Goal: Information Seeking & Learning: Find specific fact

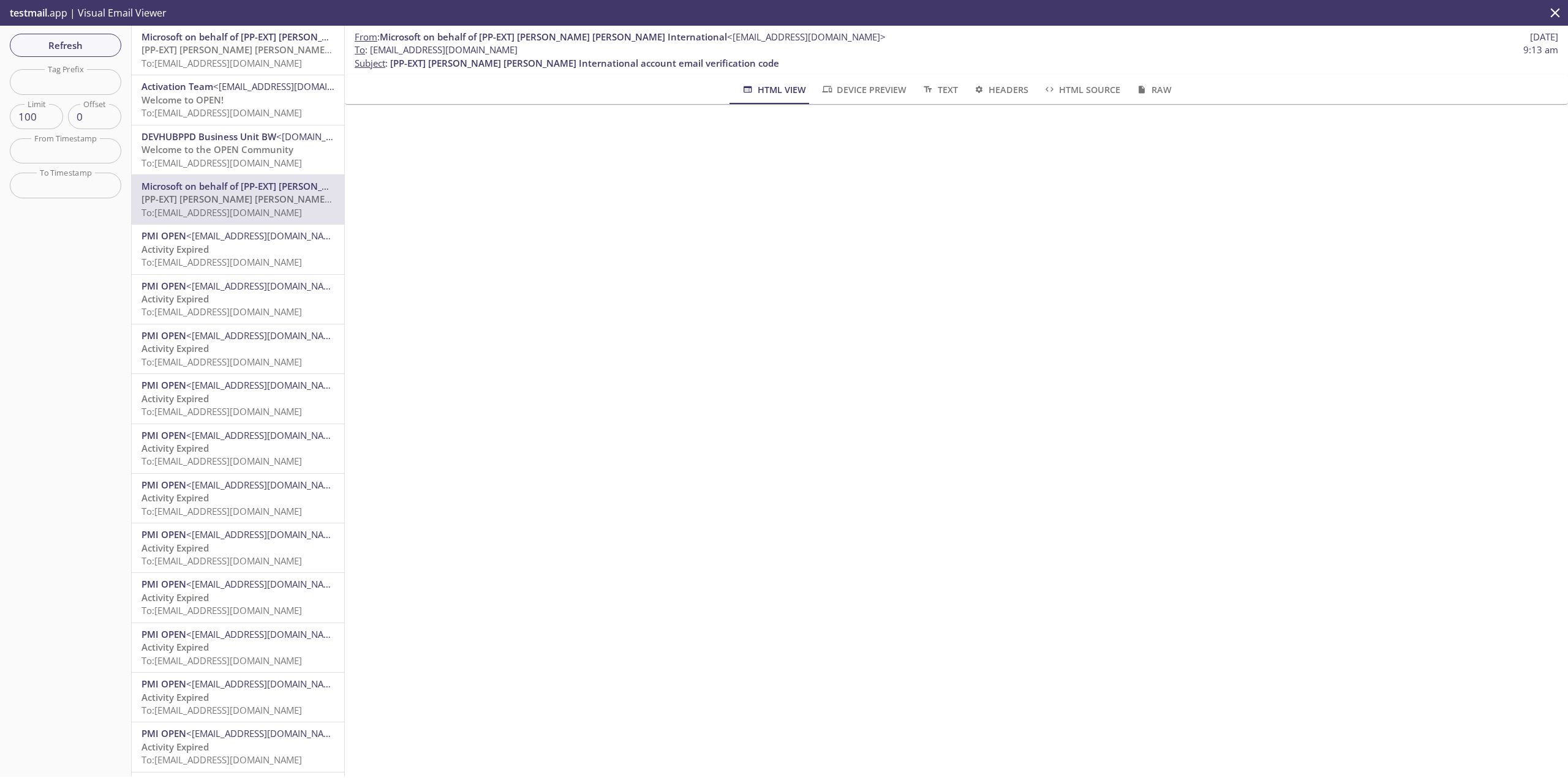
scroll to position [368, 0]
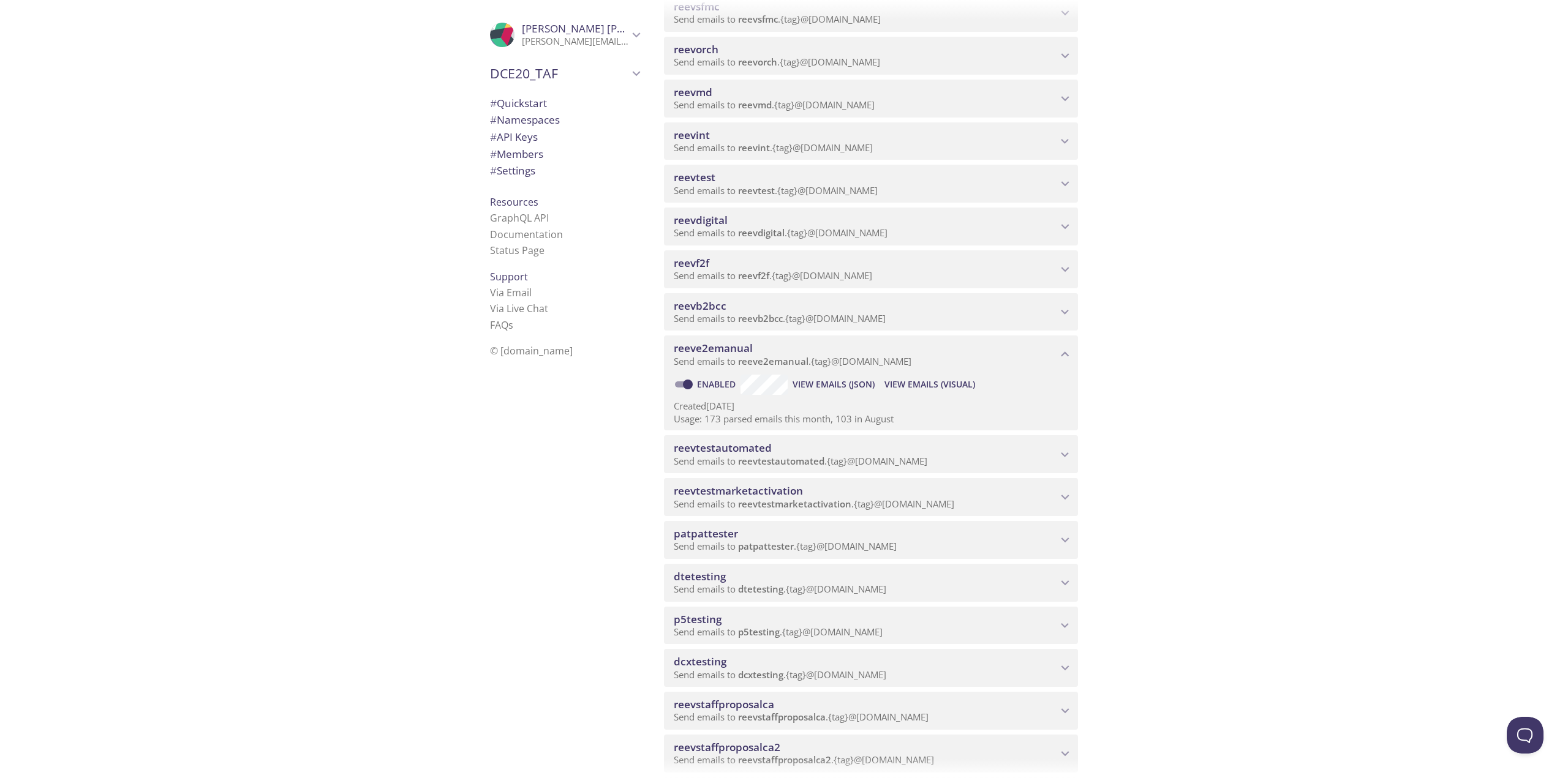
click at [787, 214] on span "reevdigital" at bounding box center [866, 220] width 383 height 14
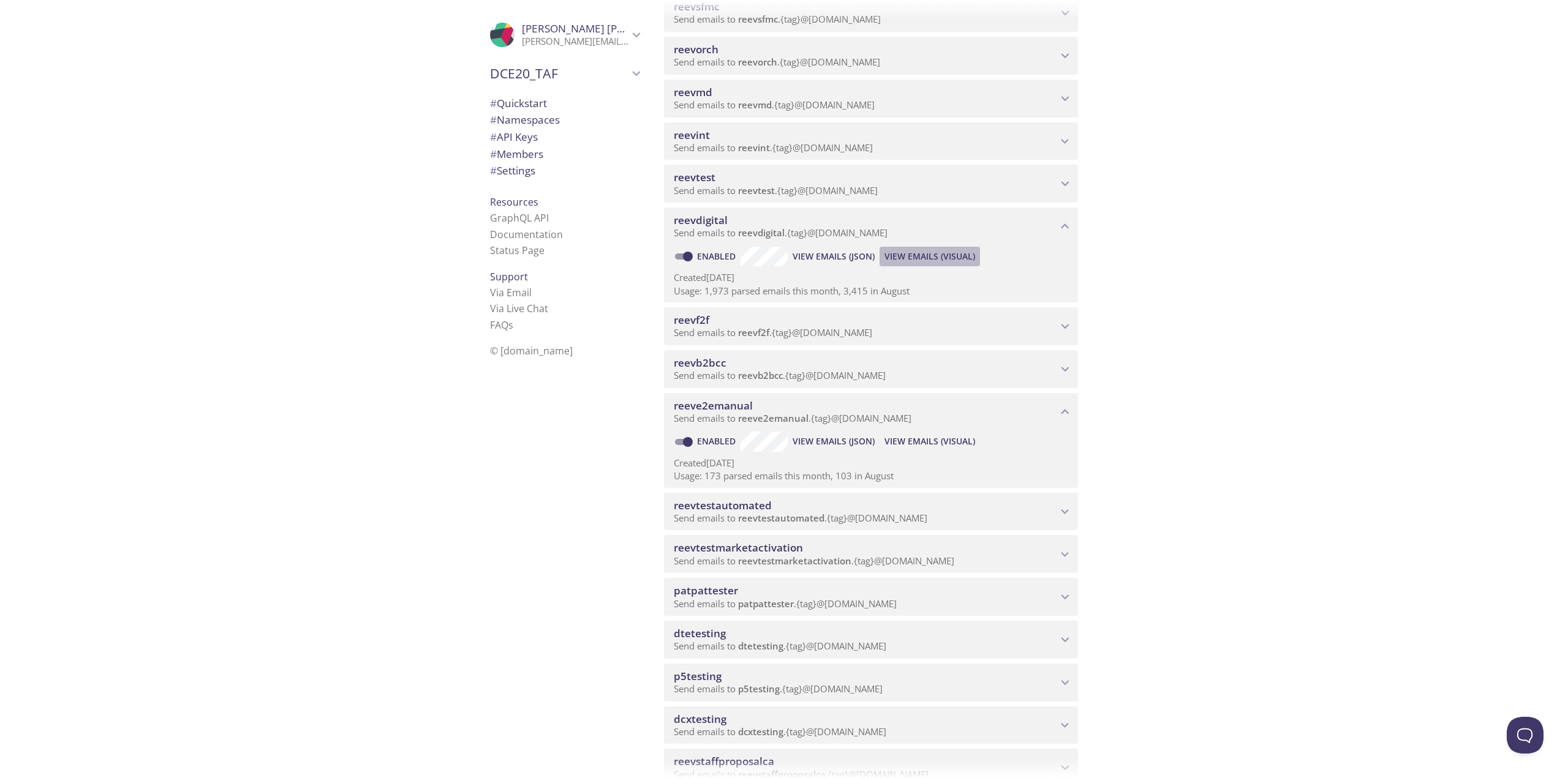
click at [912, 255] on span "View Emails (Visual)" at bounding box center [930, 256] width 91 height 15
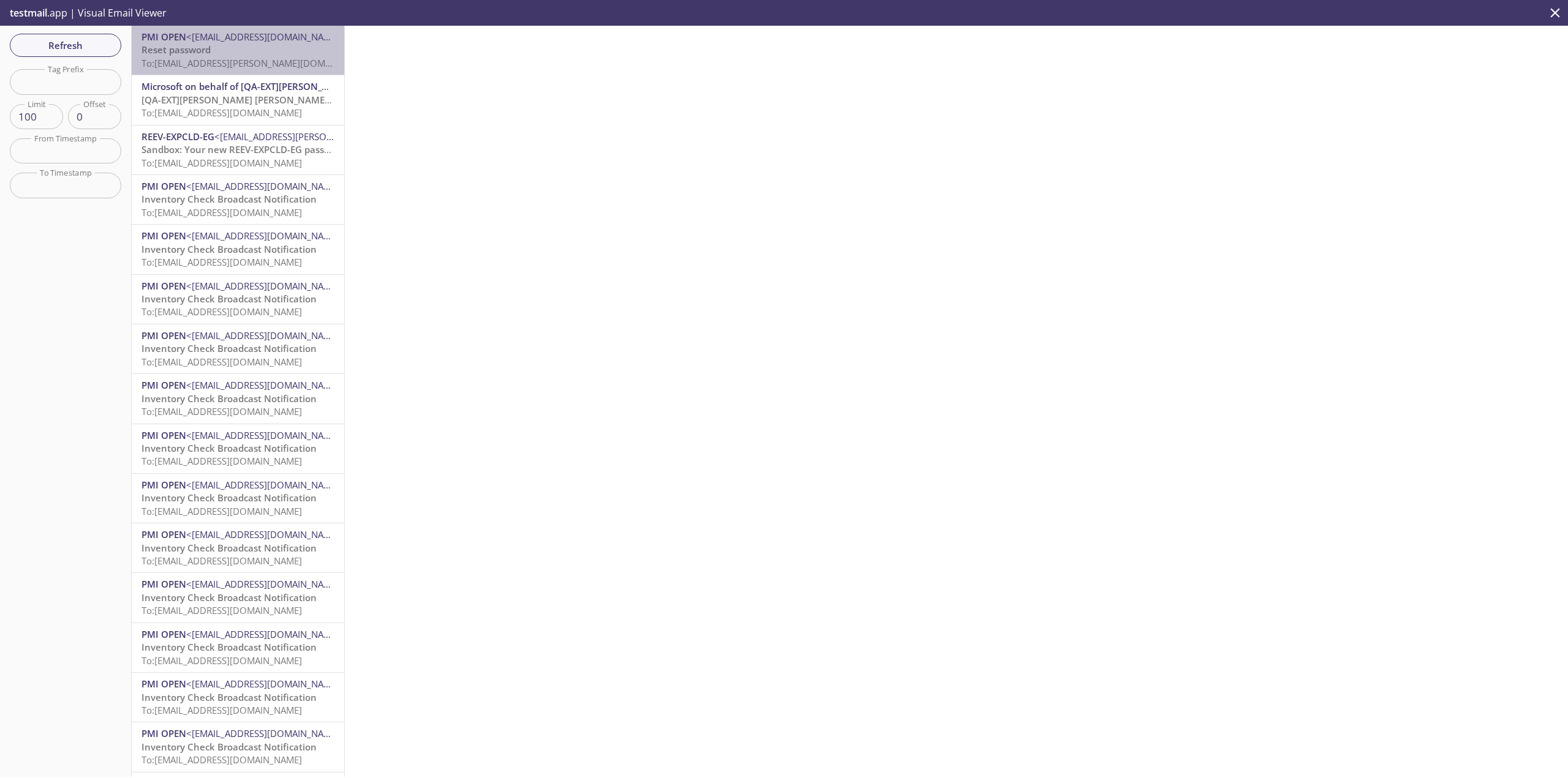
click at [247, 65] on span "To: [EMAIL_ADDRESS][PERSON_NAME][DOMAIN_NAME]" at bounding box center [257, 63] width 231 height 12
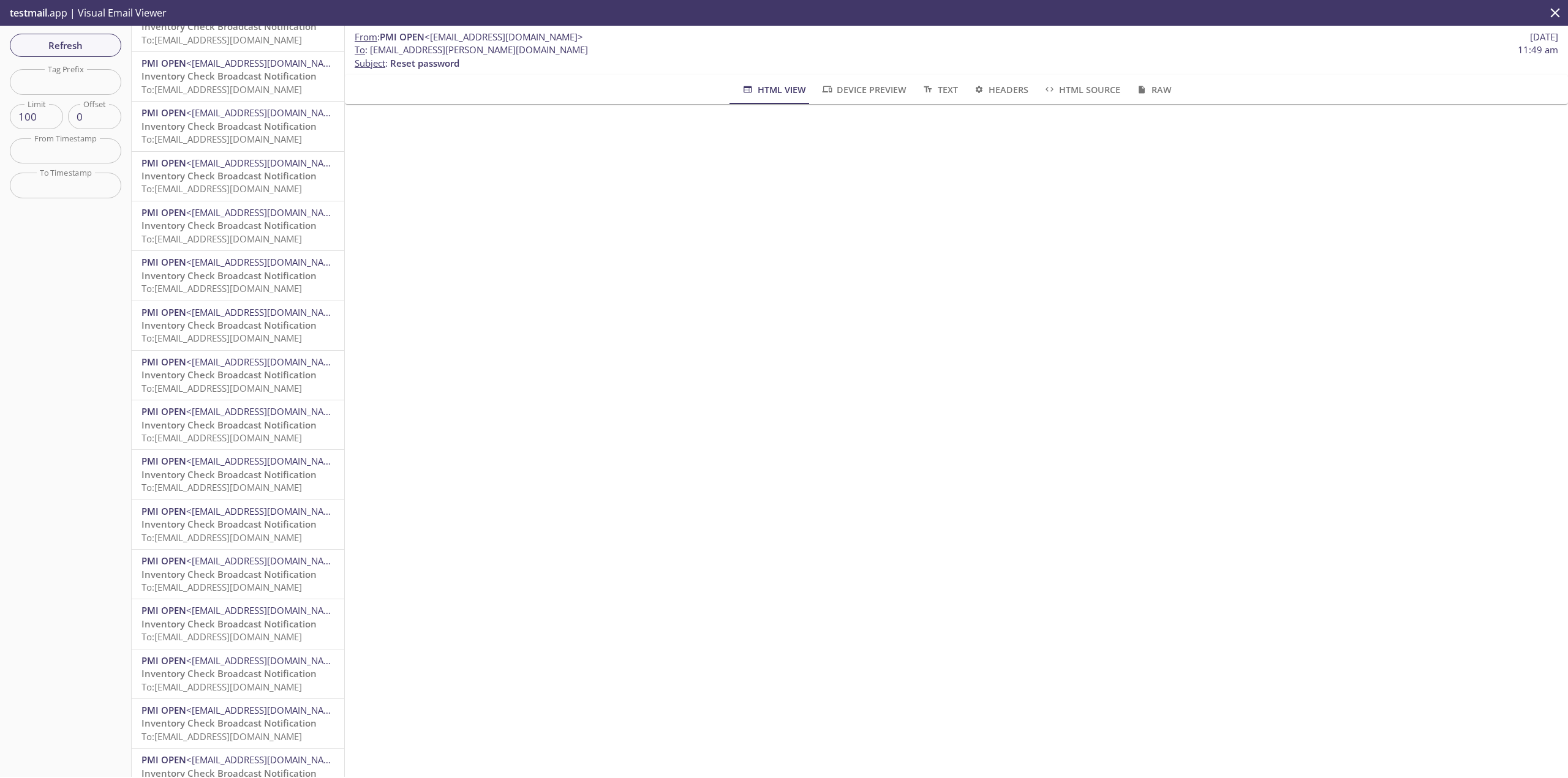
scroll to position [1041, 0]
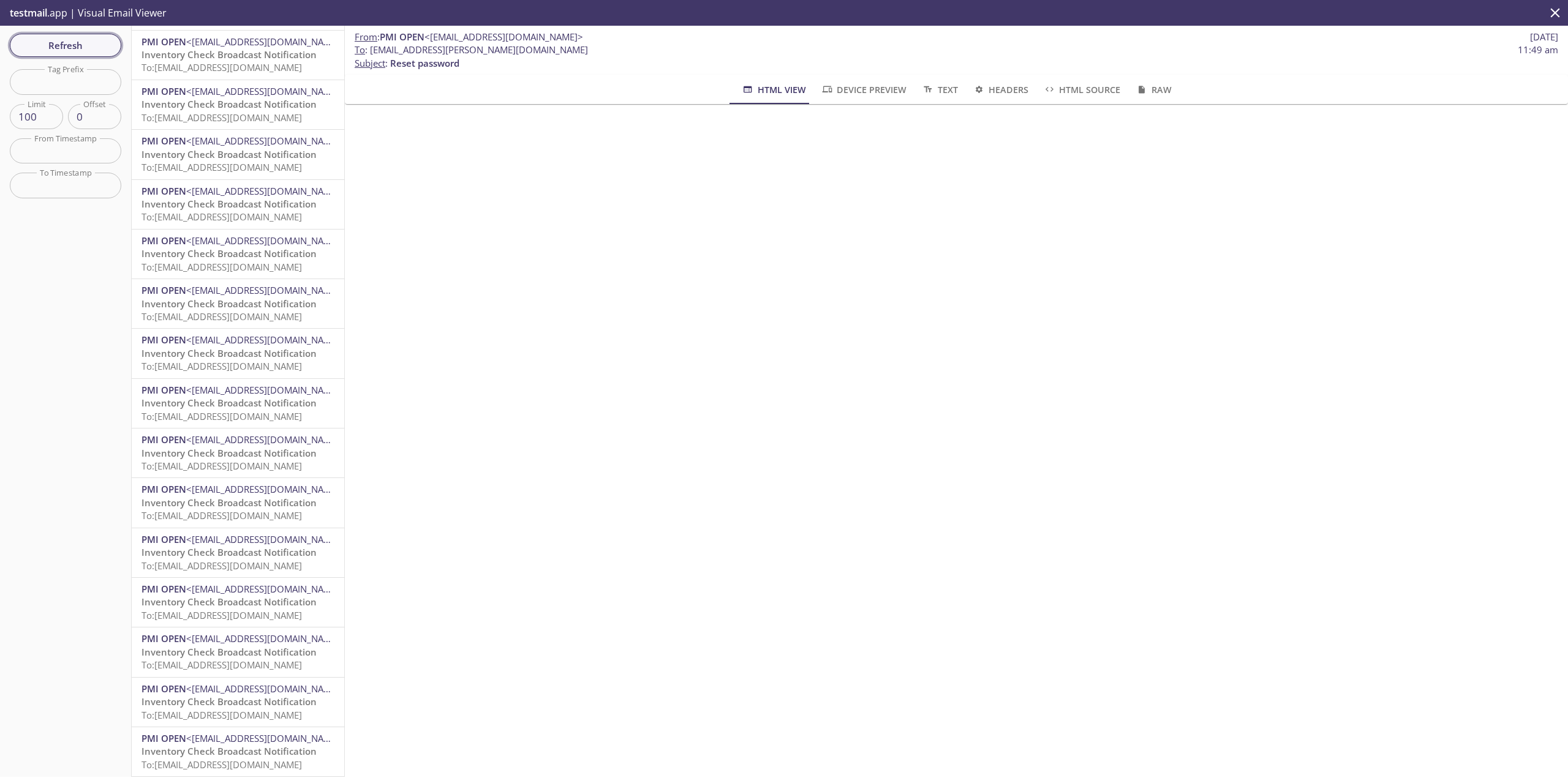
click at [47, 42] on span "Refresh" at bounding box center [65, 45] width 92 height 16
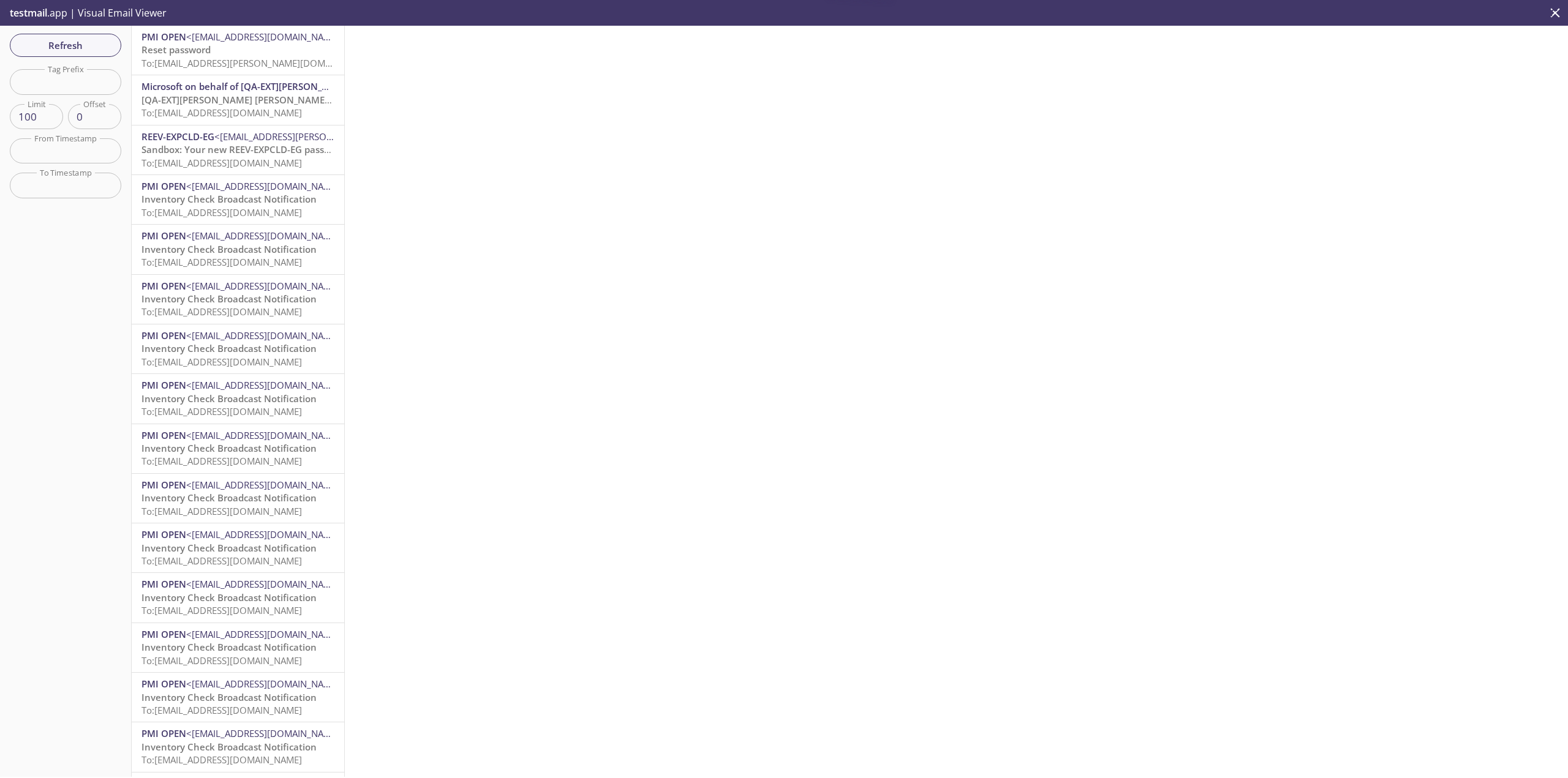
click at [49, 42] on span "Refresh" at bounding box center [65, 45] width 92 height 16
click at [56, 54] on button "Refresh" at bounding box center [65, 45] width 111 height 23
click at [56, 54] on button "Refresh" at bounding box center [65, 45] width 111 height 23
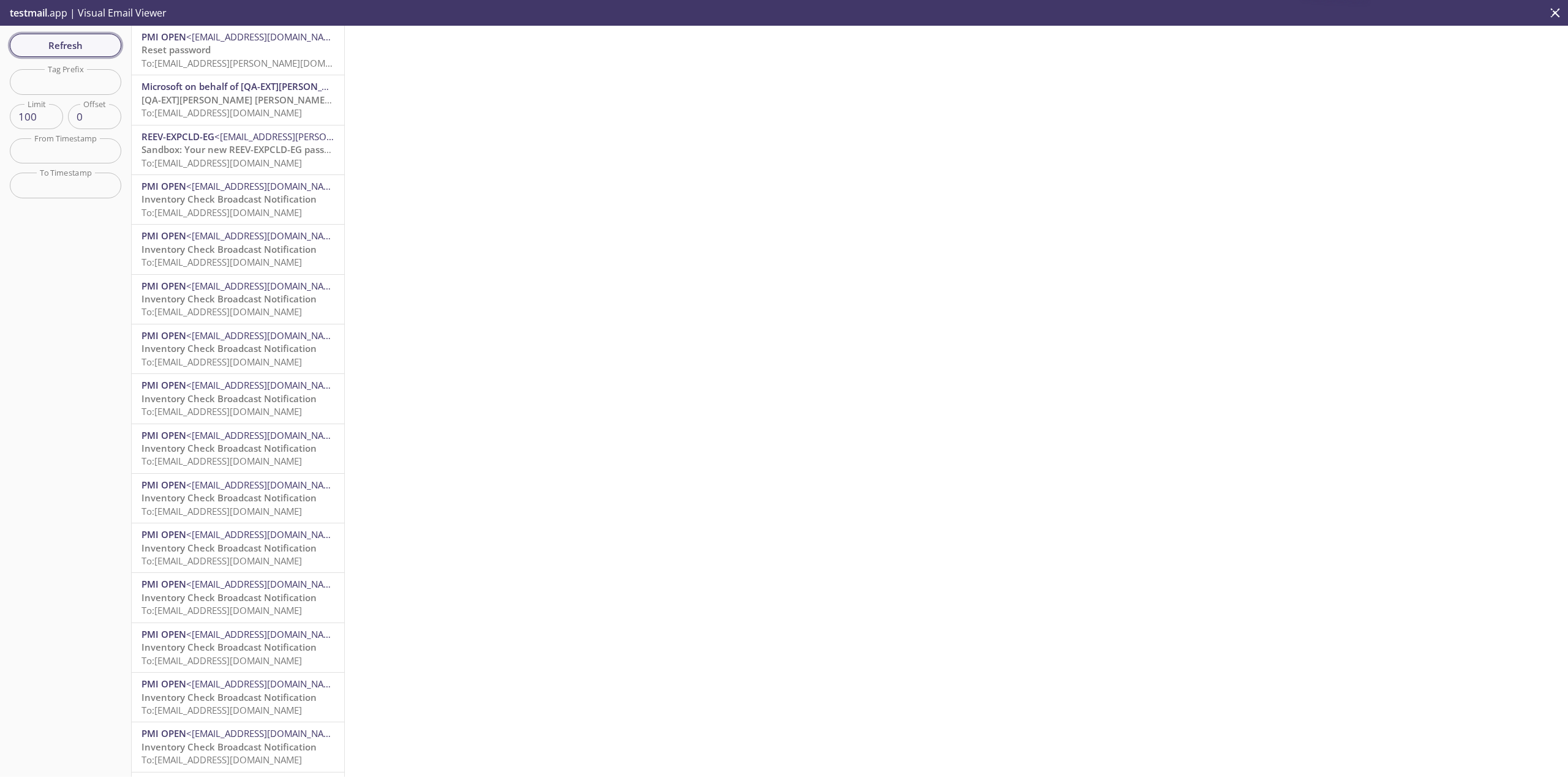
click at [83, 39] on span "Refresh" at bounding box center [65, 45] width 92 height 16
click at [96, 54] on button "Refresh" at bounding box center [65, 45] width 111 height 23
click at [79, 42] on span "Refresh" at bounding box center [65, 45] width 92 height 16
click at [42, 38] on span "Refresh" at bounding box center [65, 45] width 92 height 16
click at [84, 39] on span "Refresh" at bounding box center [65, 45] width 92 height 16
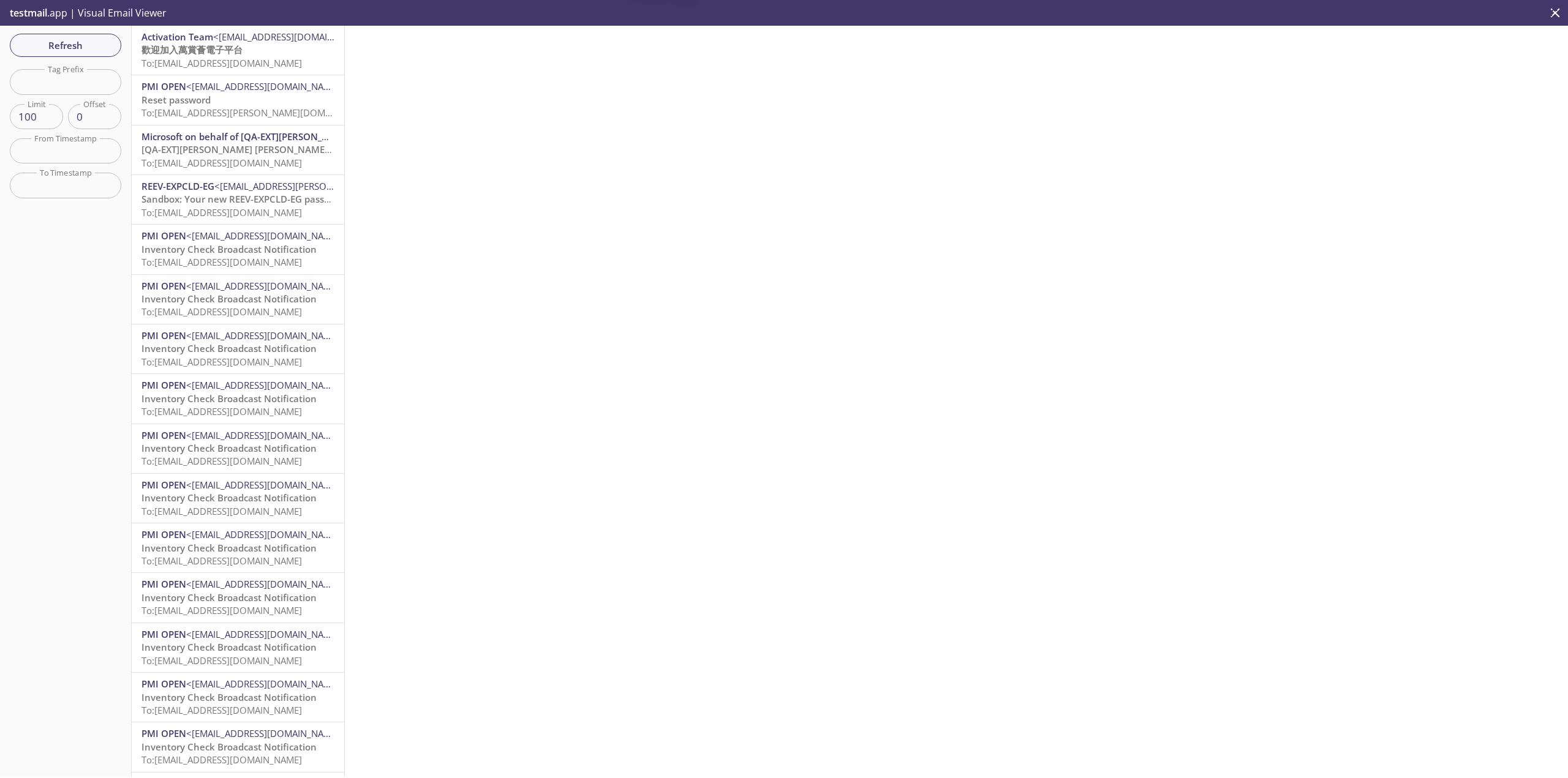
click at [275, 65] on span "To: [EMAIL_ADDRESS][DOMAIN_NAME]" at bounding box center [222, 63] width 161 height 12
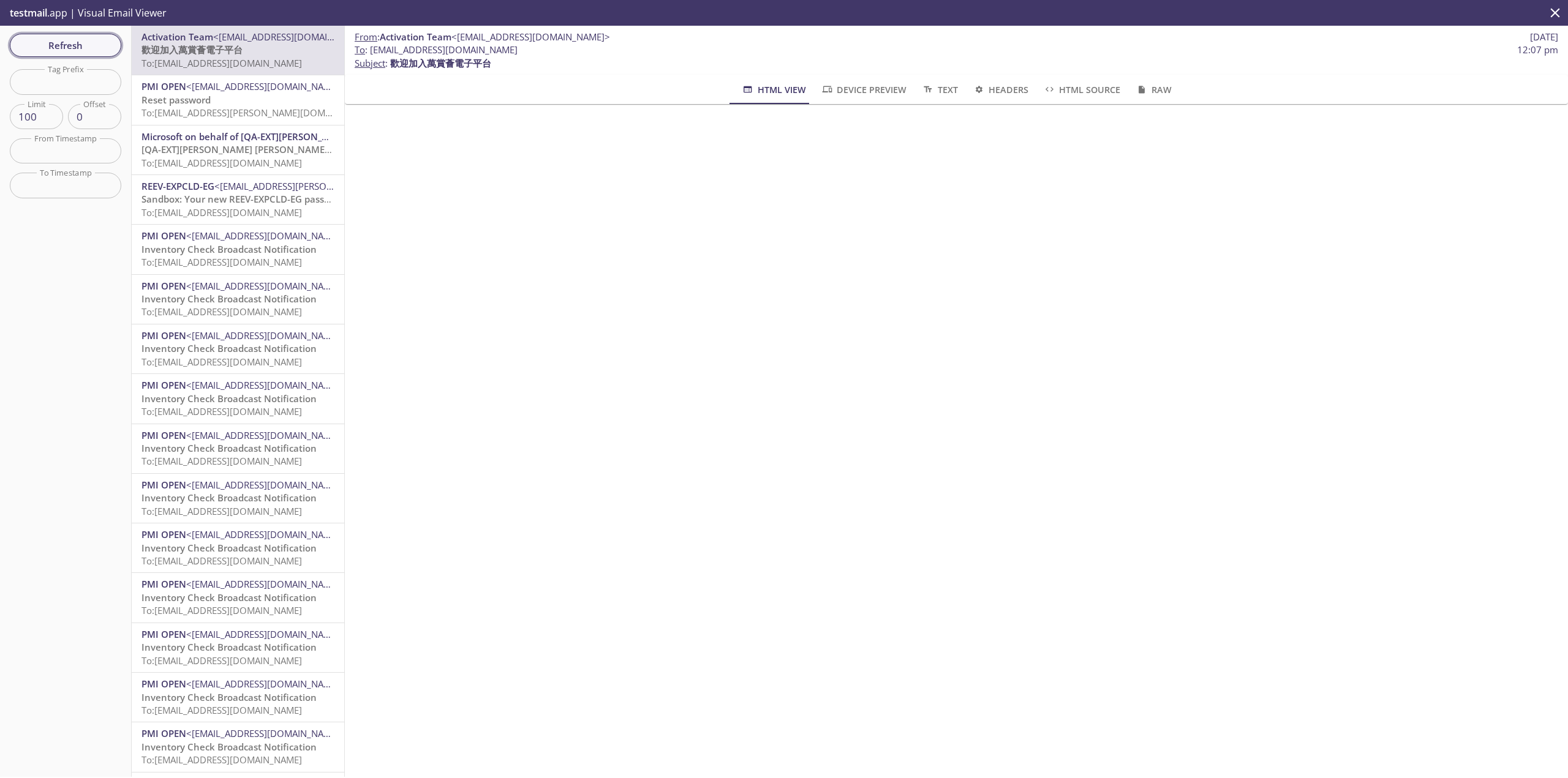
click at [45, 39] on span "Refresh" at bounding box center [65, 45] width 92 height 16
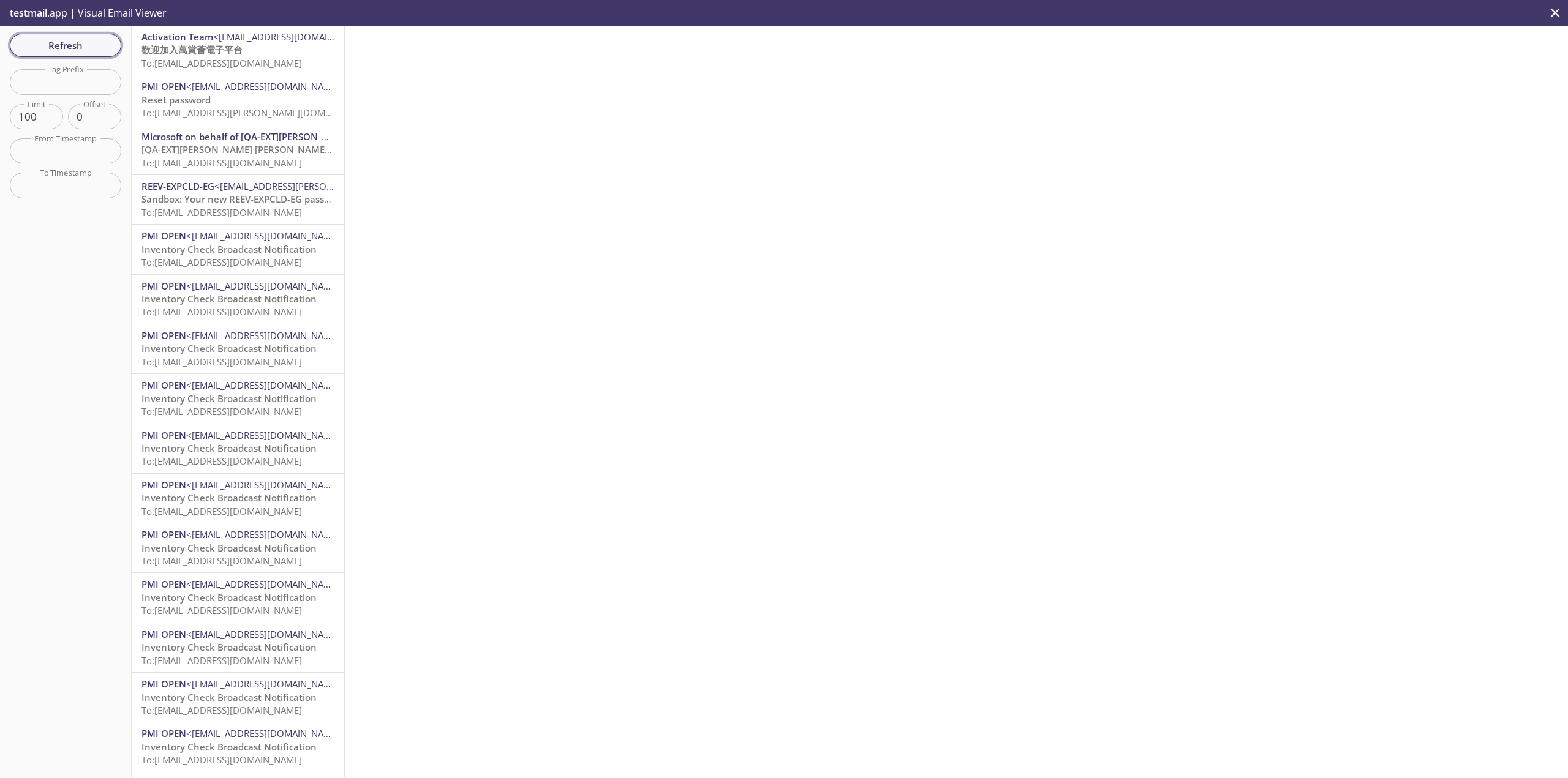
click at [60, 47] on span "Refresh" at bounding box center [65, 45] width 92 height 16
click at [302, 59] on span "To: [EMAIL_ADDRESS][DOMAIN_NAME]" at bounding box center [222, 63] width 161 height 12
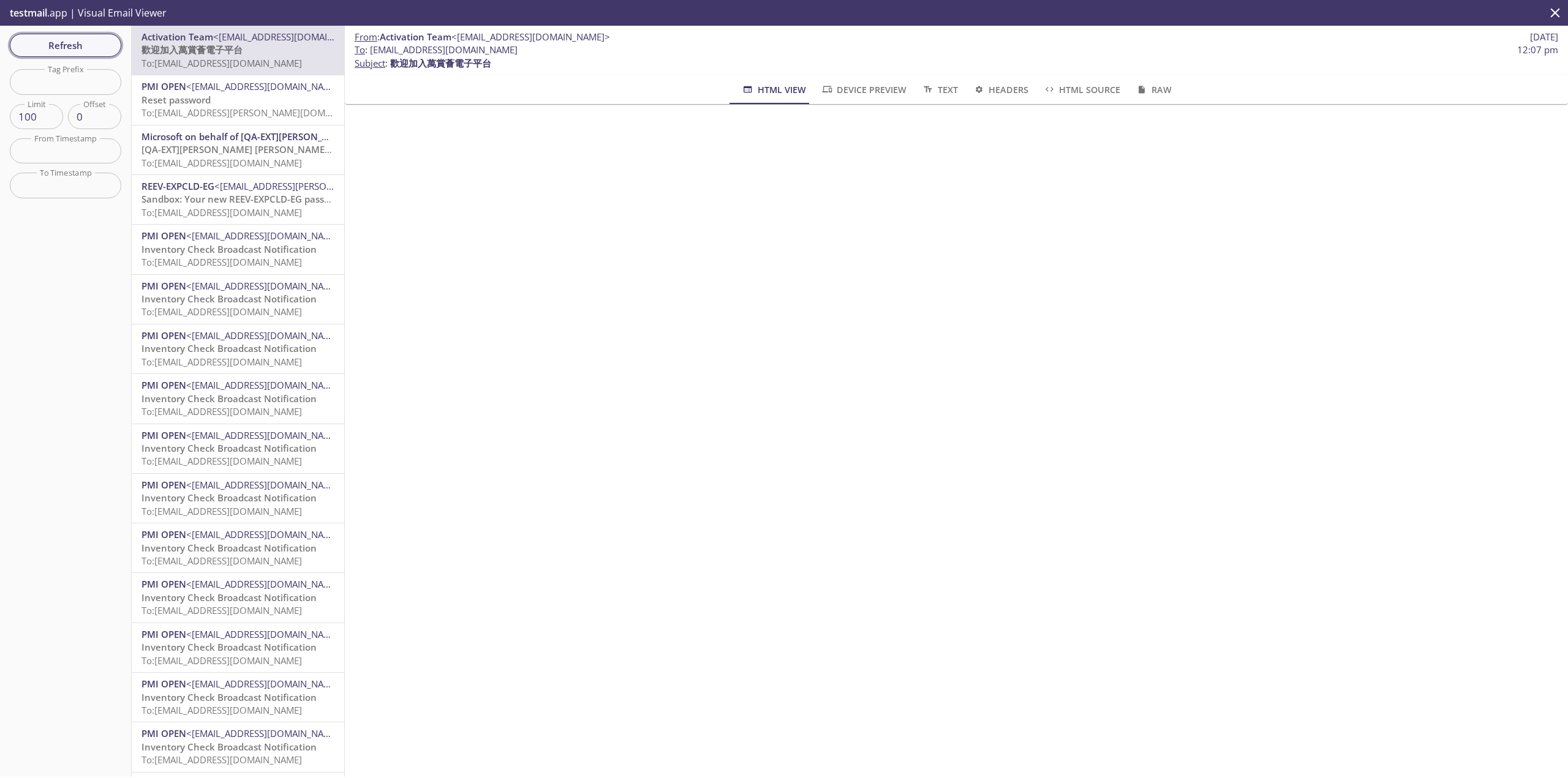
click at [96, 53] on span "Refresh" at bounding box center [65, 45] width 92 height 16
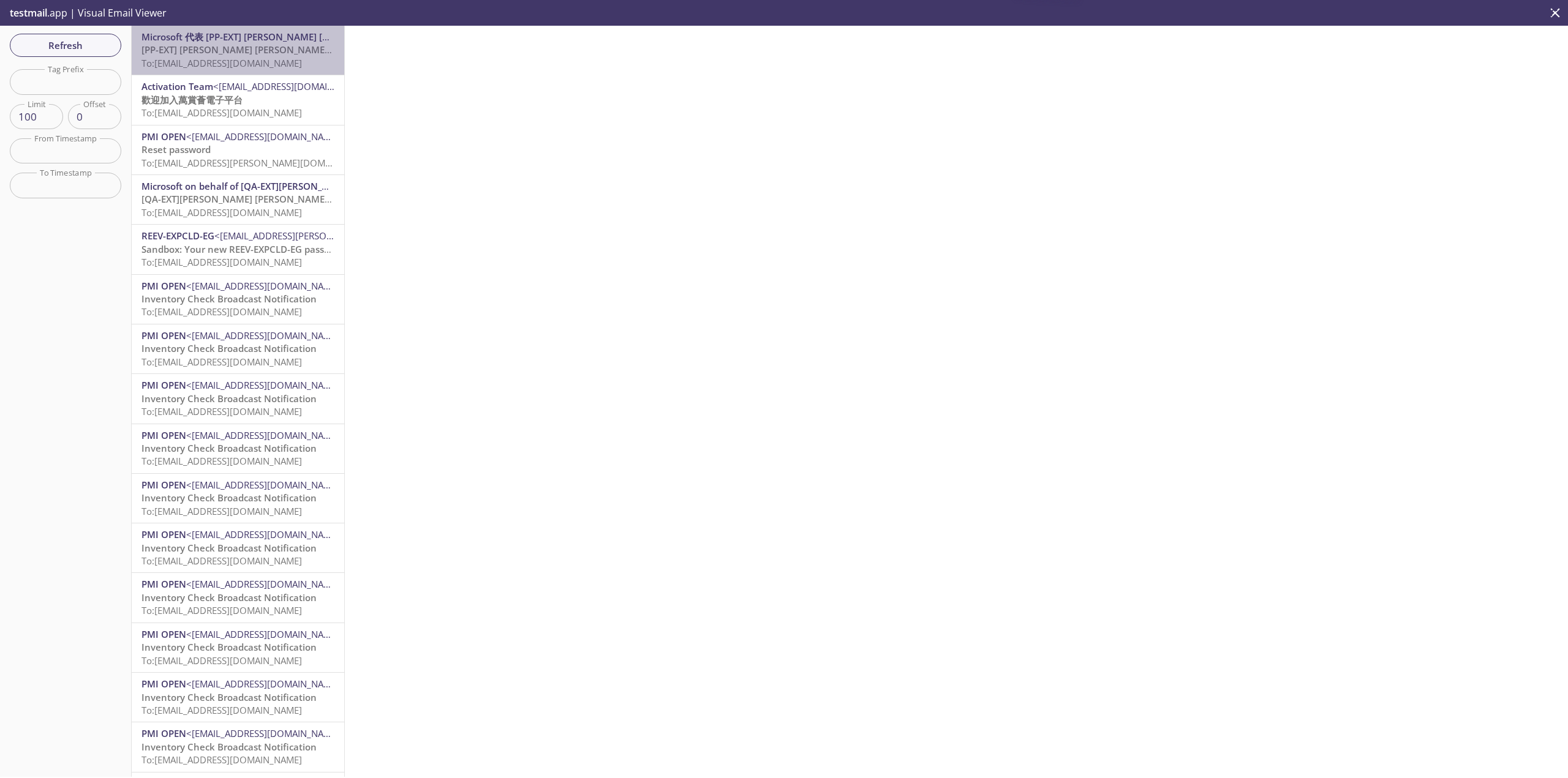
click at [264, 57] on span "To: [EMAIL_ADDRESS][DOMAIN_NAME]" at bounding box center [222, 63] width 161 height 12
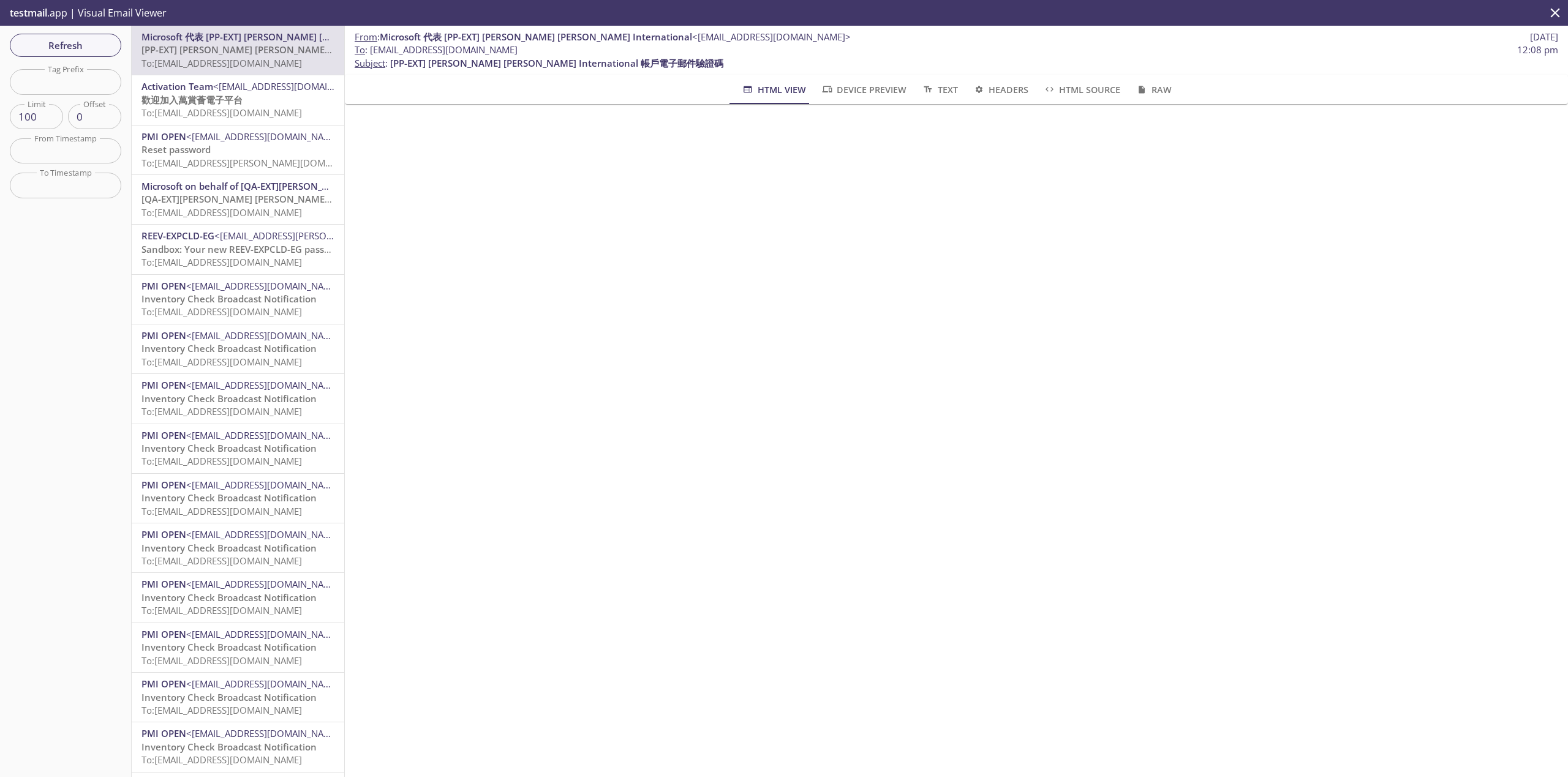
click at [471, 53] on span "To : [EMAIL_ADDRESS][DOMAIN_NAME]" at bounding box center [436, 50] width 163 height 13
click at [588, 45] on span "To : [EMAIL_ADDRESS][DOMAIN_NAME] 12:08 pm" at bounding box center [956, 50] width 1204 height 13
drag, startPoint x: 568, startPoint y: 43, endPoint x: 370, endPoint y: 53, distance: 198.3
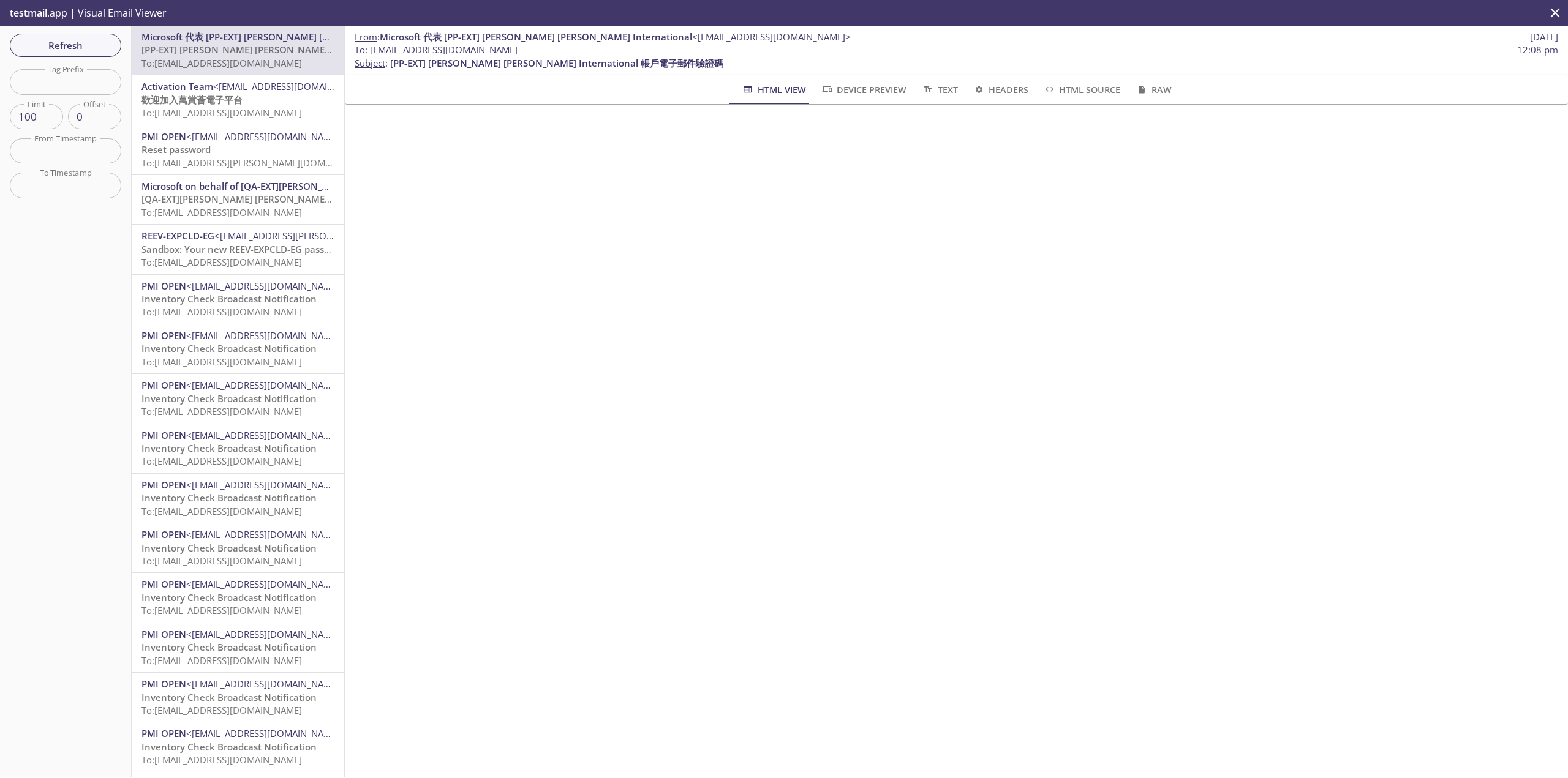
click at [370, 53] on span "To : [EMAIL_ADDRESS][DOMAIN_NAME] 12:08 pm" at bounding box center [956, 50] width 1204 height 13
copy span "[EMAIL_ADDRESS][DOMAIN_NAME]"
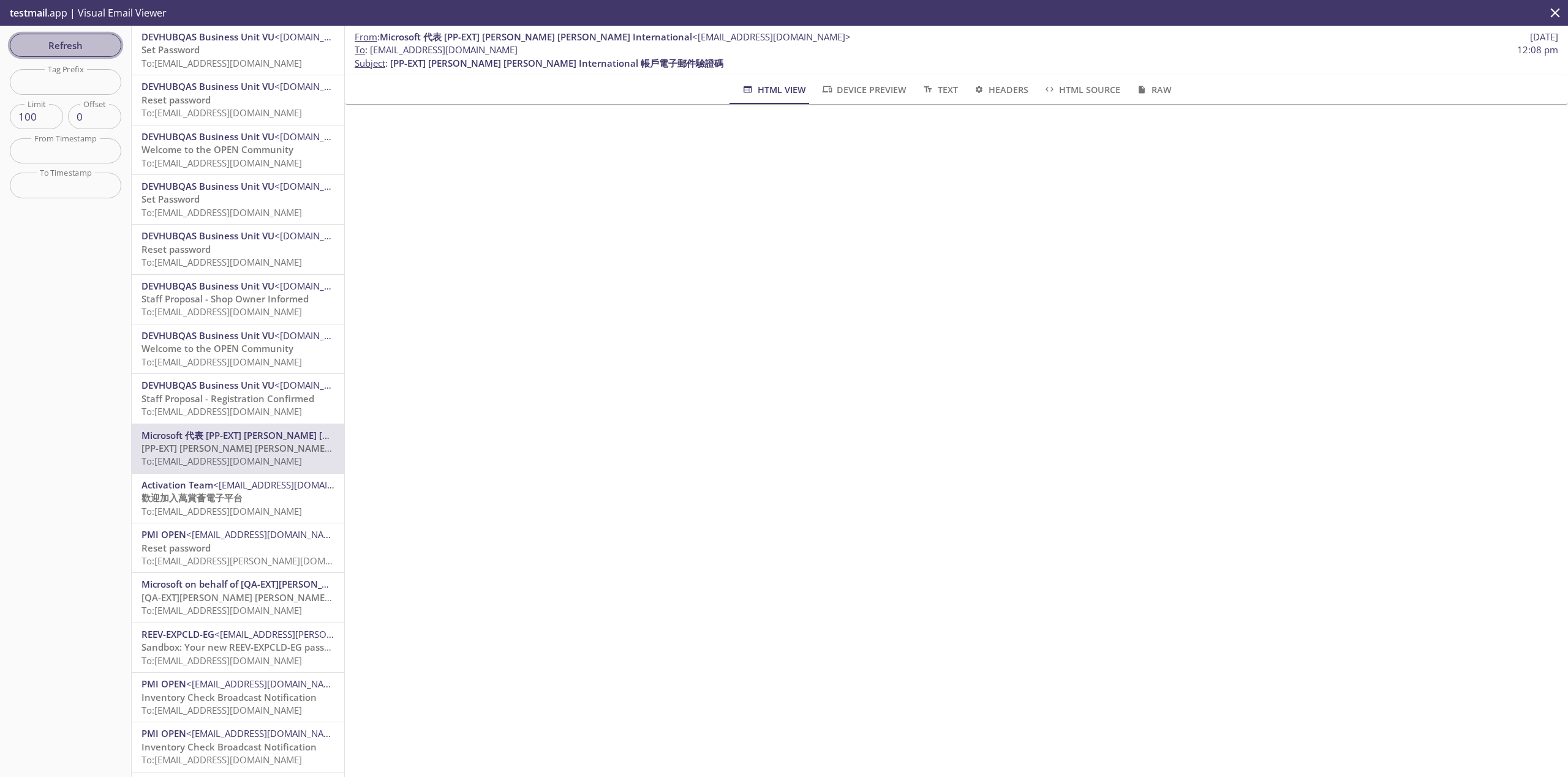
click at [78, 41] on span "Refresh" at bounding box center [65, 45] width 92 height 16
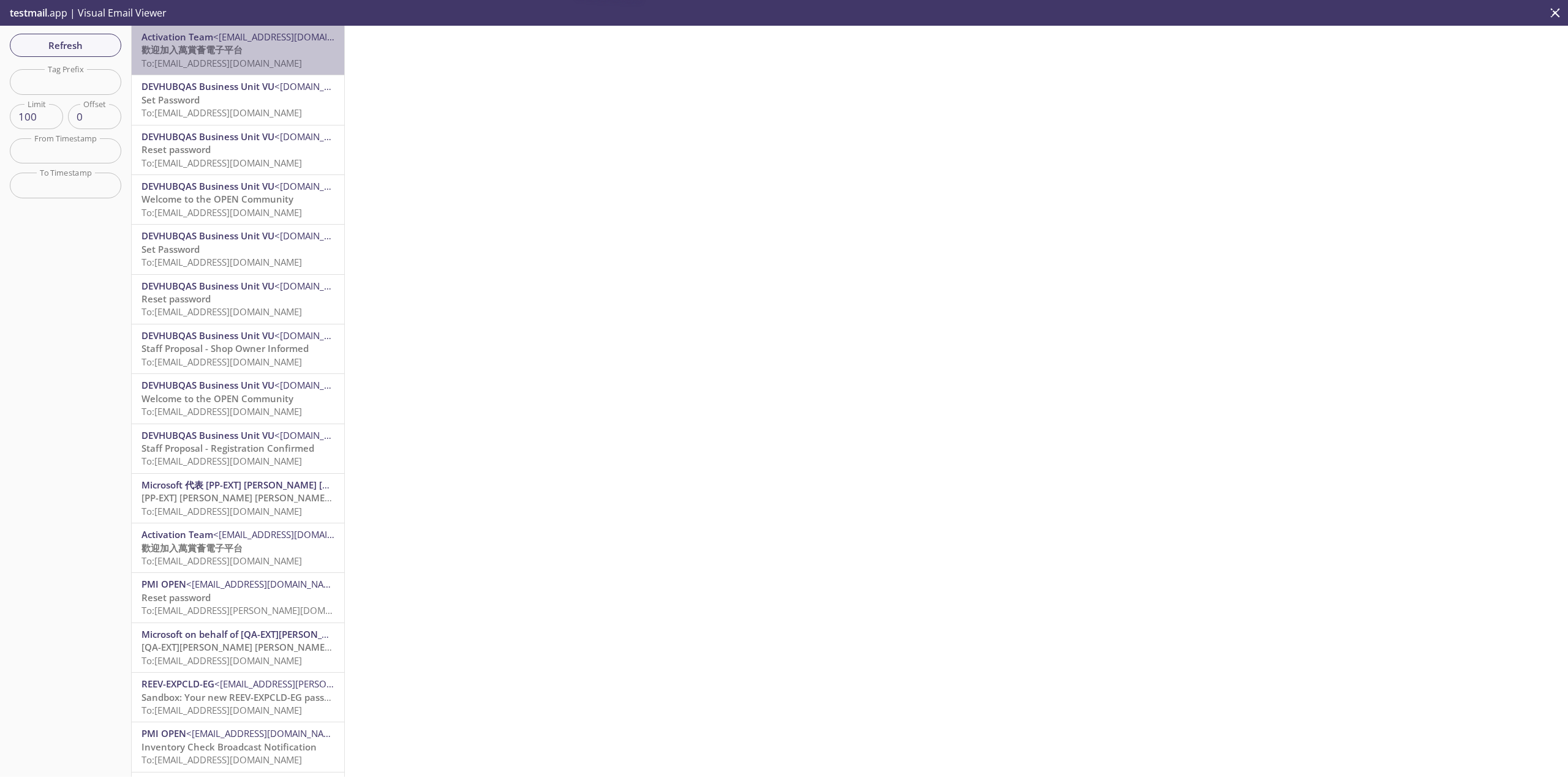
click at [287, 59] on span "To: [EMAIL_ADDRESS][DOMAIN_NAME]" at bounding box center [222, 63] width 161 height 12
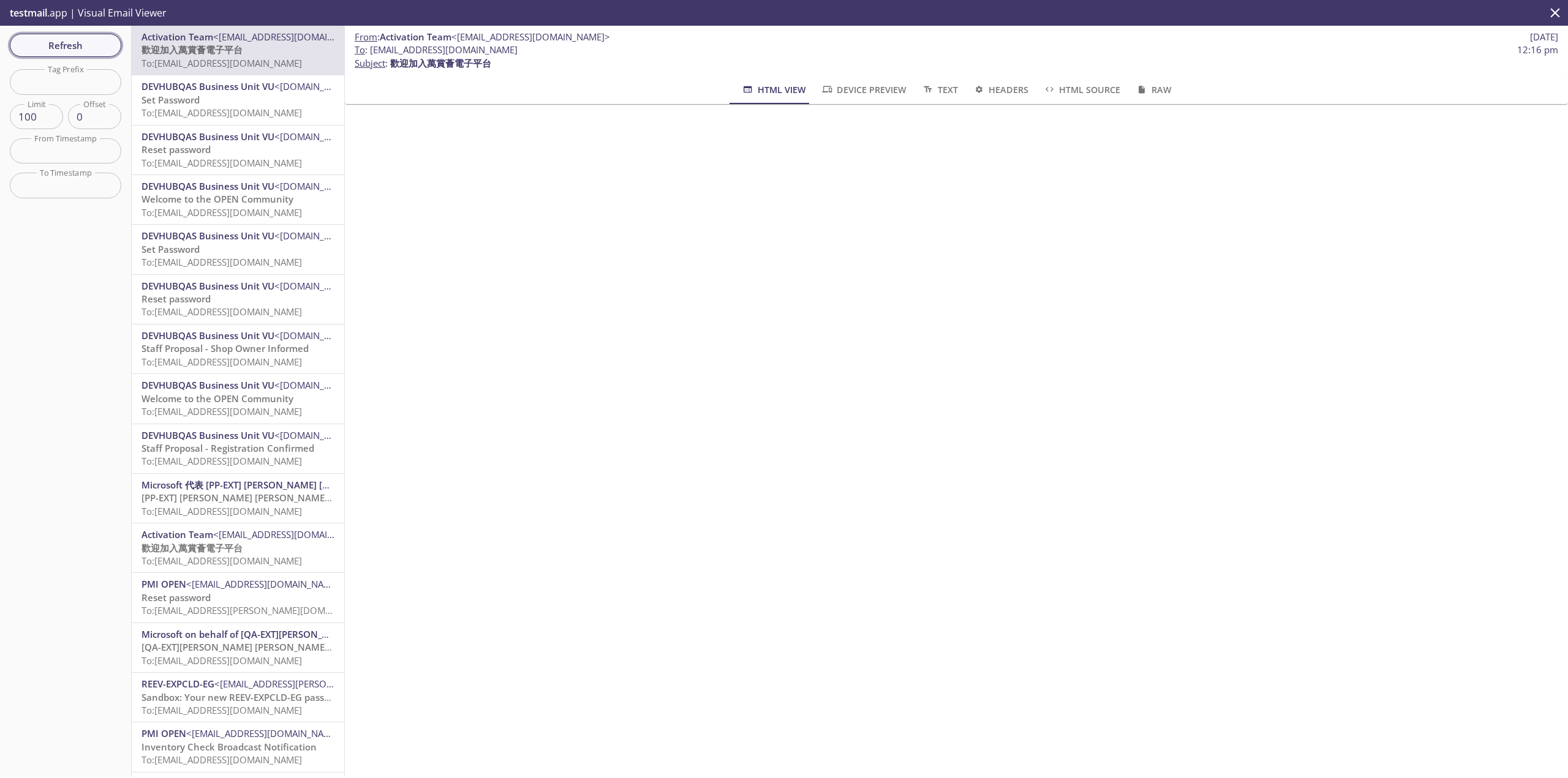
click at [77, 48] on span "Refresh" at bounding box center [65, 45] width 92 height 16
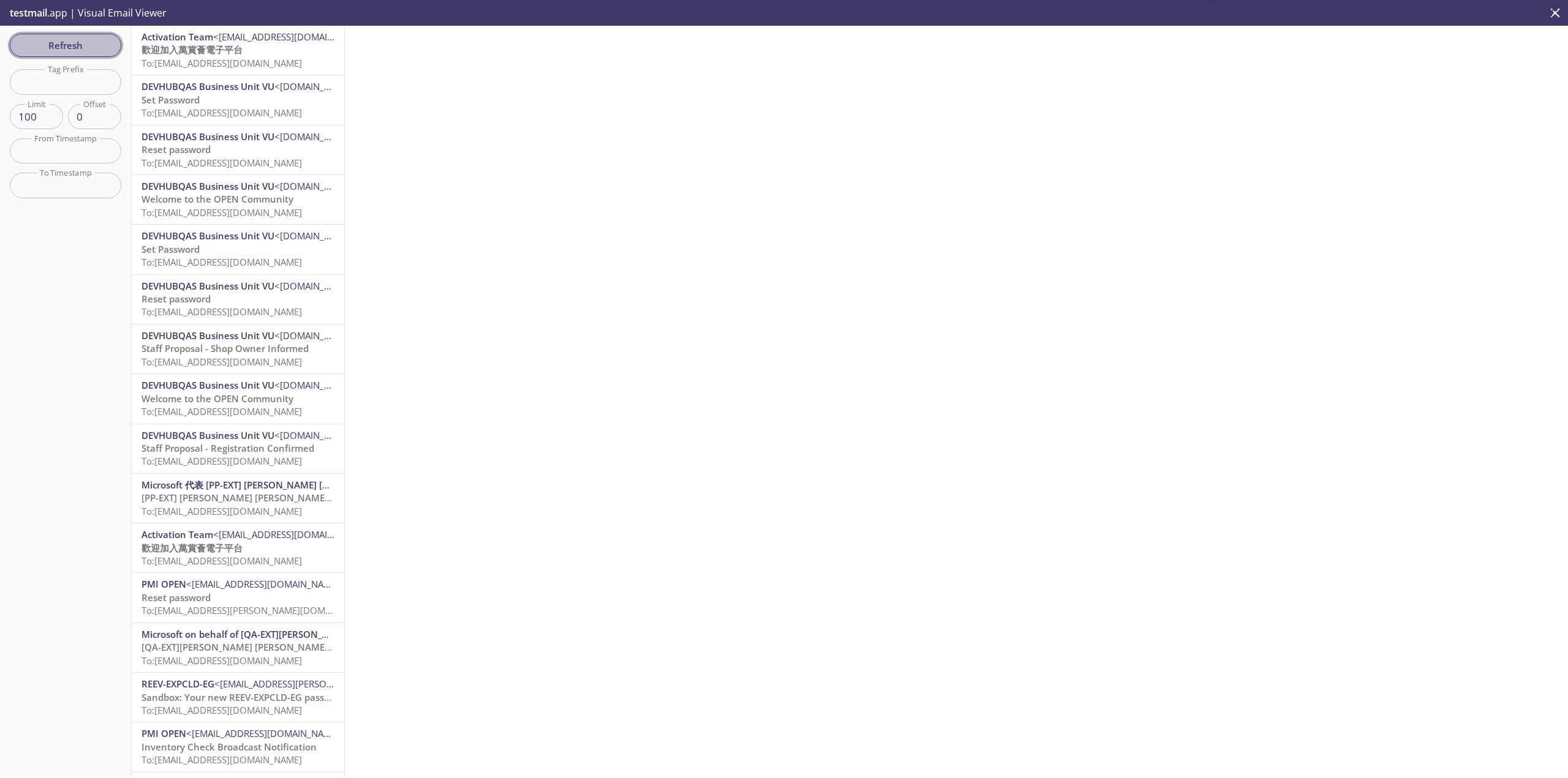
click at [104, 38] on span "Refresh" at bounding box center [65, 45] width 92 height 16
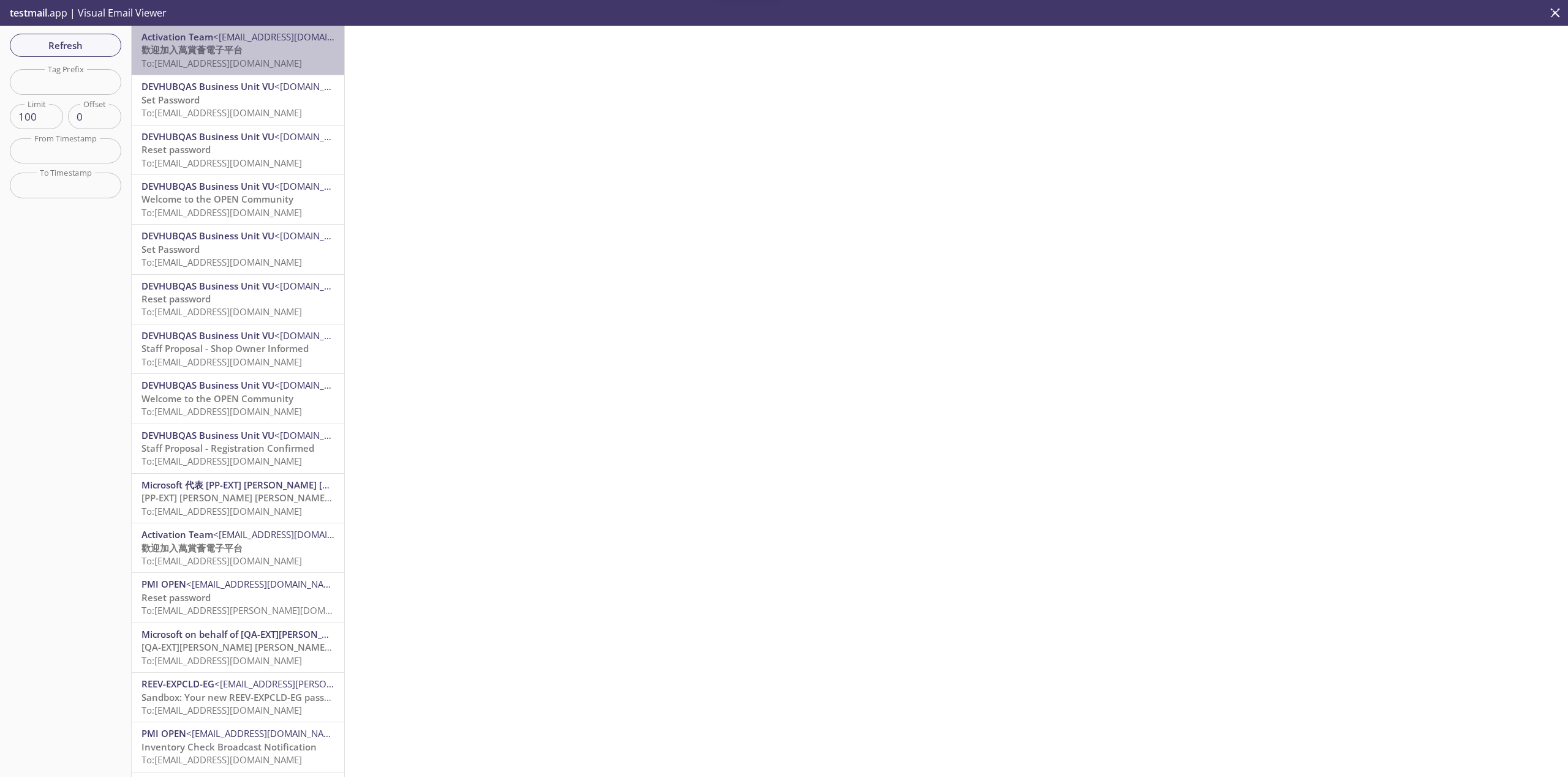
click at [274, 50] on p "歡迎加入萬賞薈電子平台 To: [EMAIL_ADDRESS][DOMAIN_NAME]" at bounding box center [238, 56] width 193 height 27
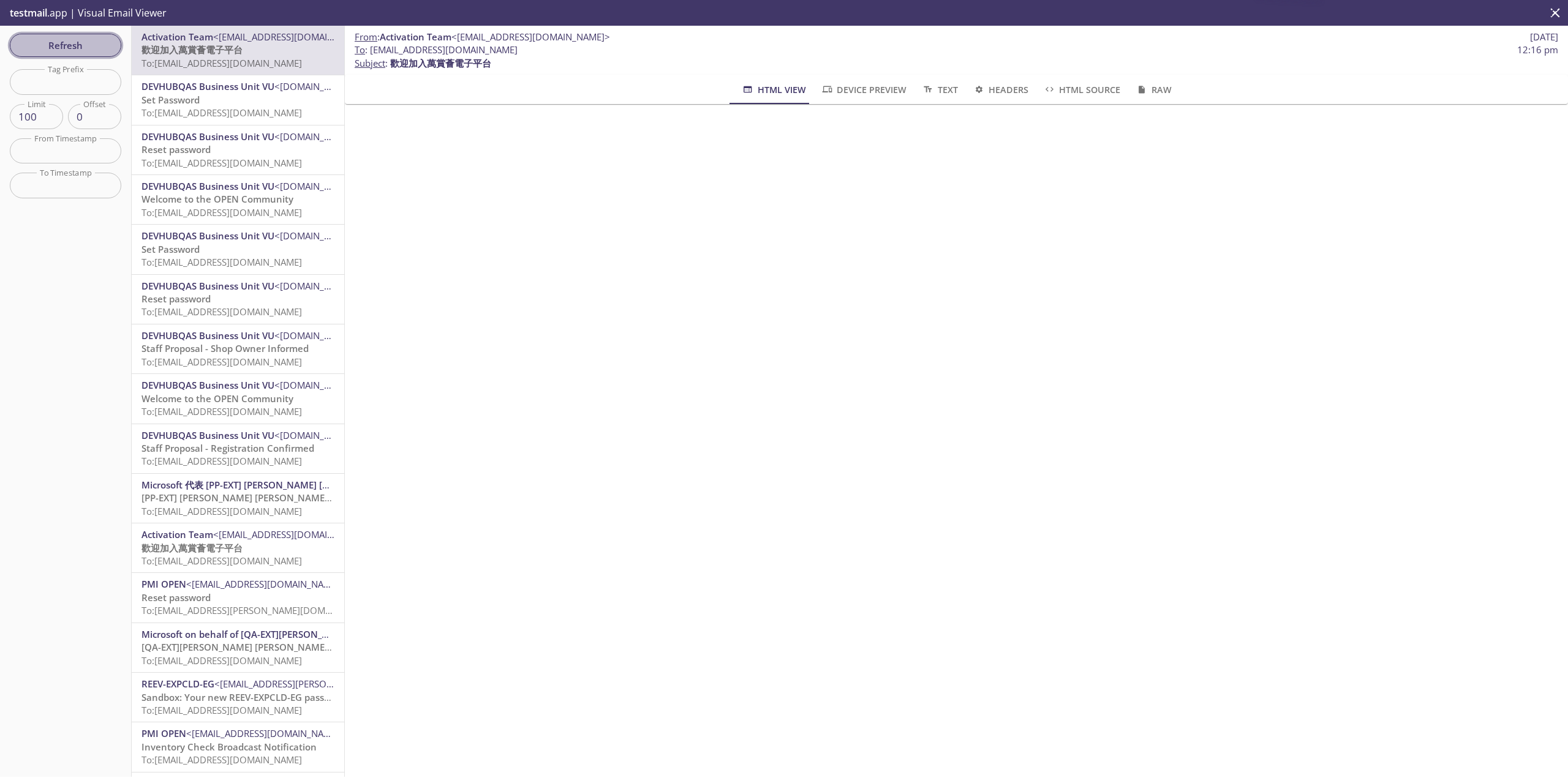
click at [93, 50] on span "Refresh" at bounding box center [65, 45] width 92 height 16
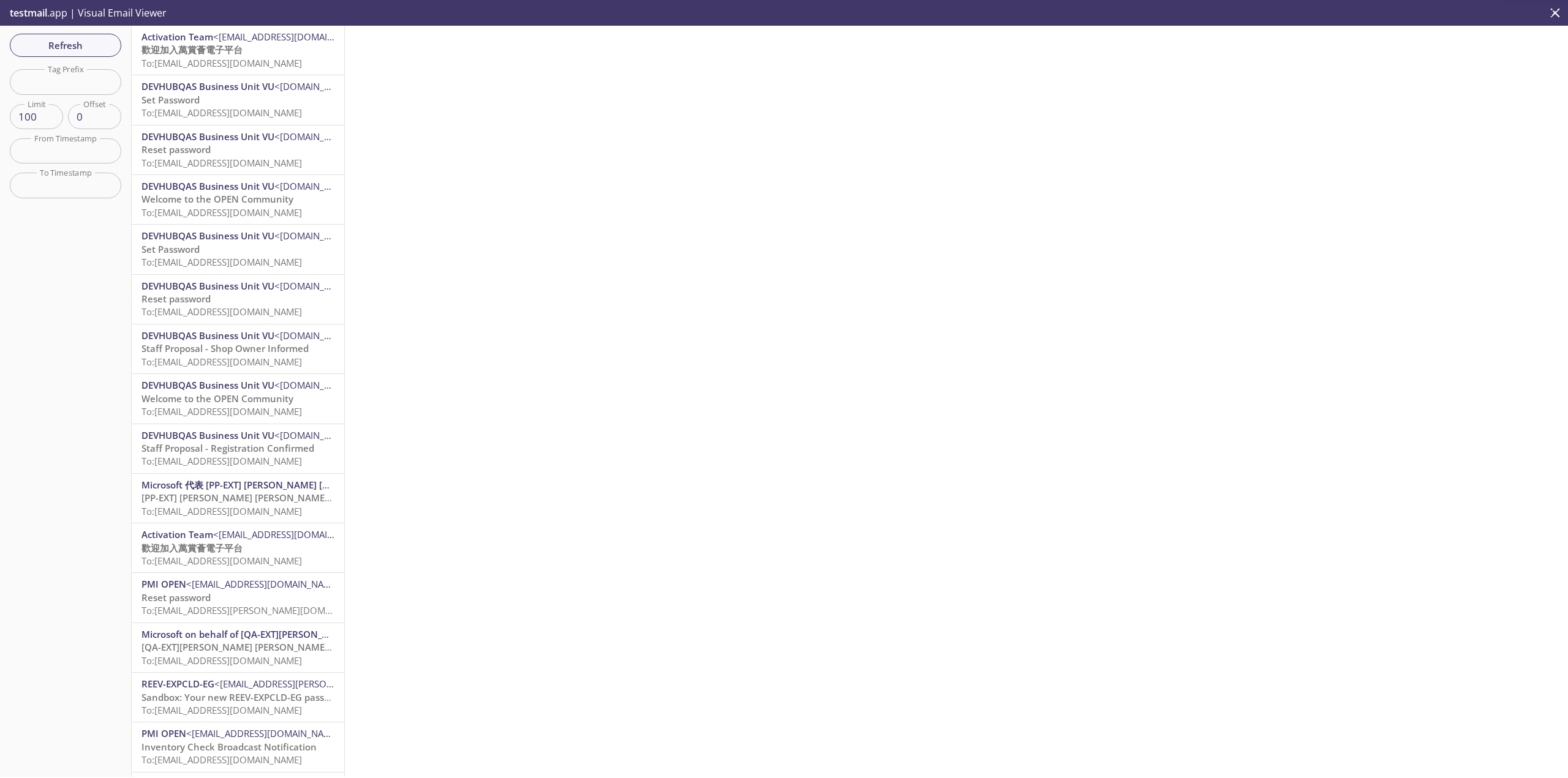
click at [96, 51] on span "Refresh" at bounding box center [65, 45] width 92 height 16
click at [260, 64] on span "To: [EMAIL_ADDRESS][DOMAIN_NAME]" at bounding box center [222, 63] width 161 height 12
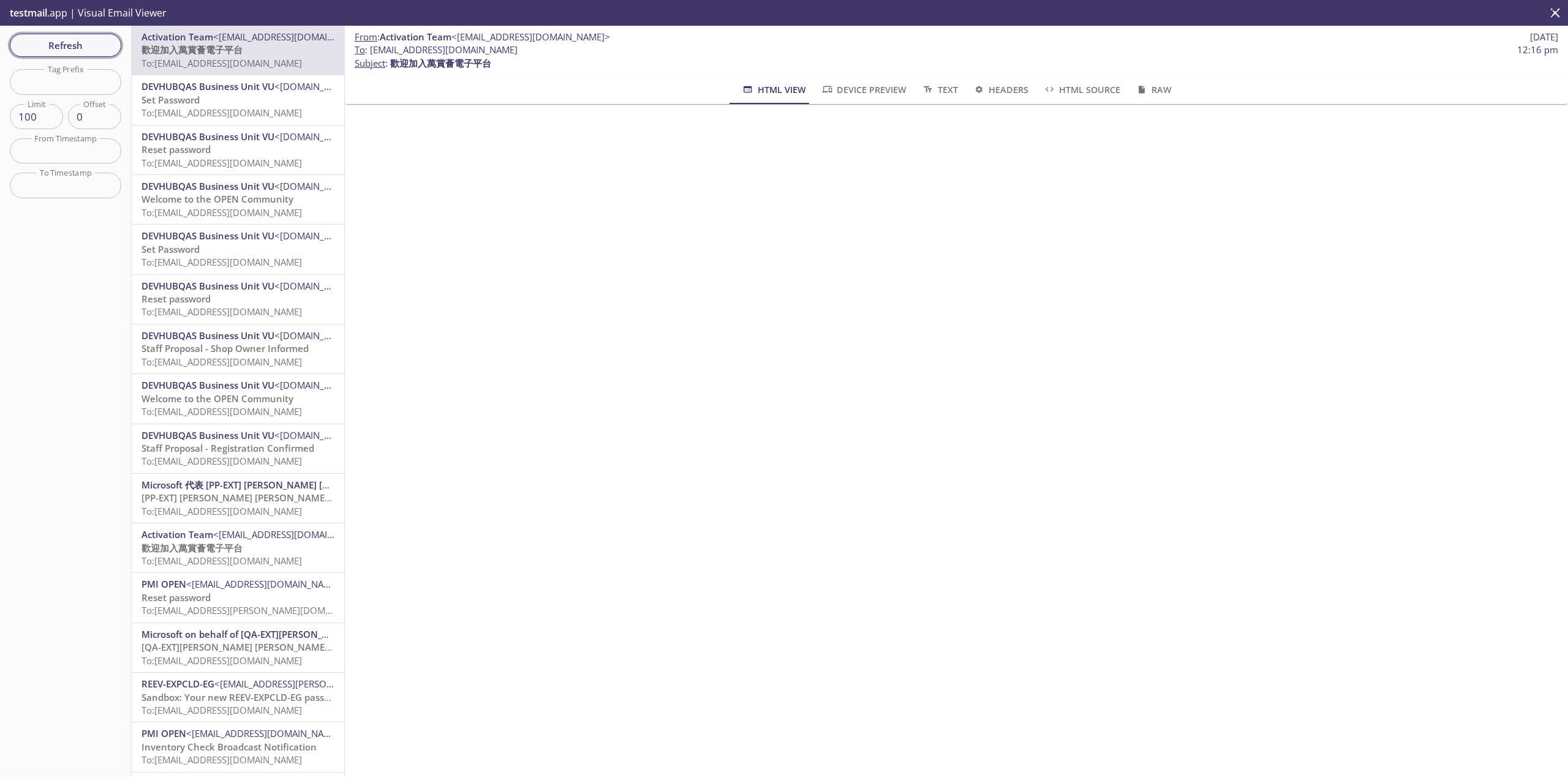
click at [88, 39] on span "Refresh" at bounding box center [65, 45] width 92 height 16
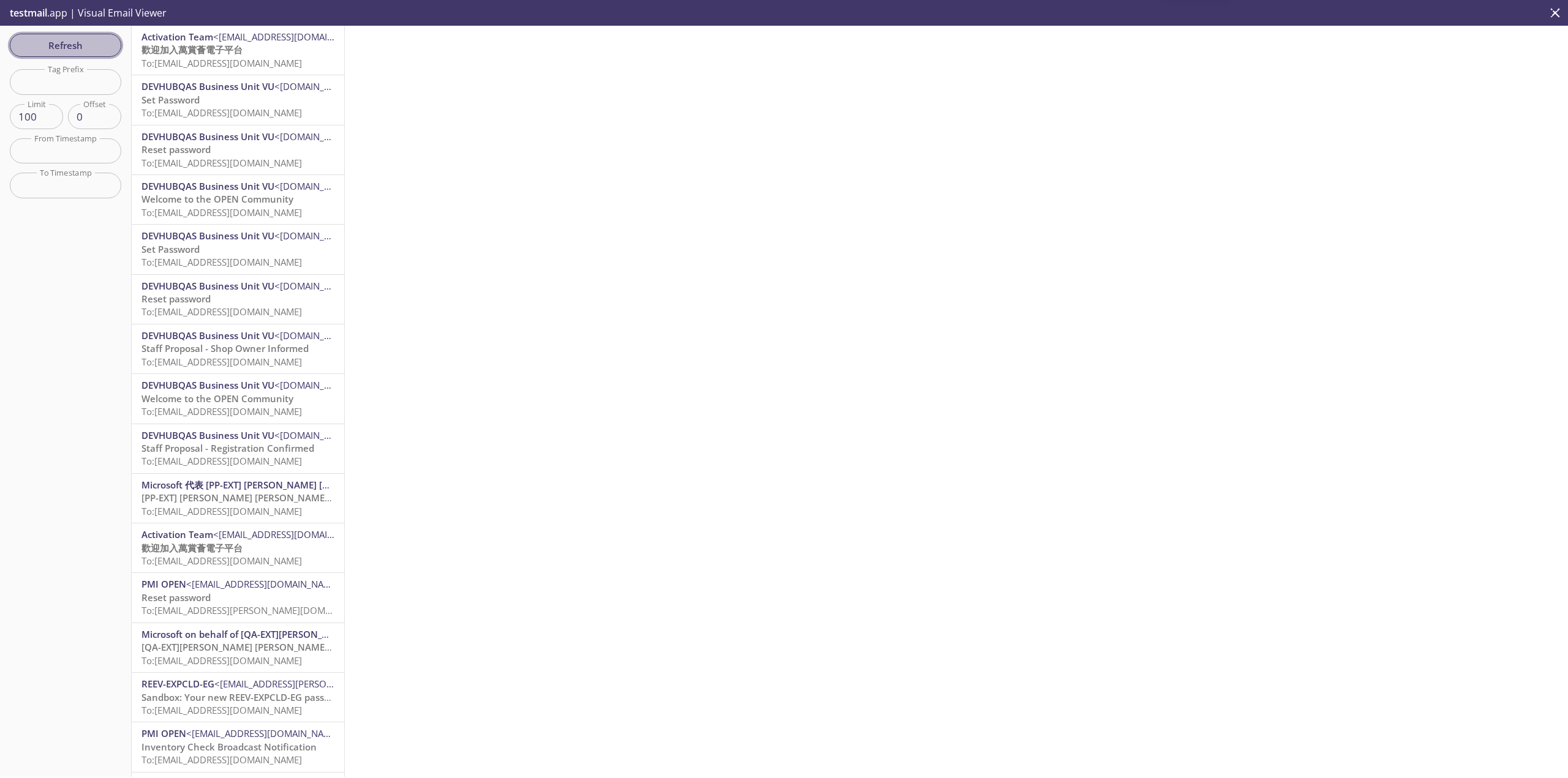
click at [88, 39] on span "Refresh" at bounding box center [65, 45] width 92 height 16
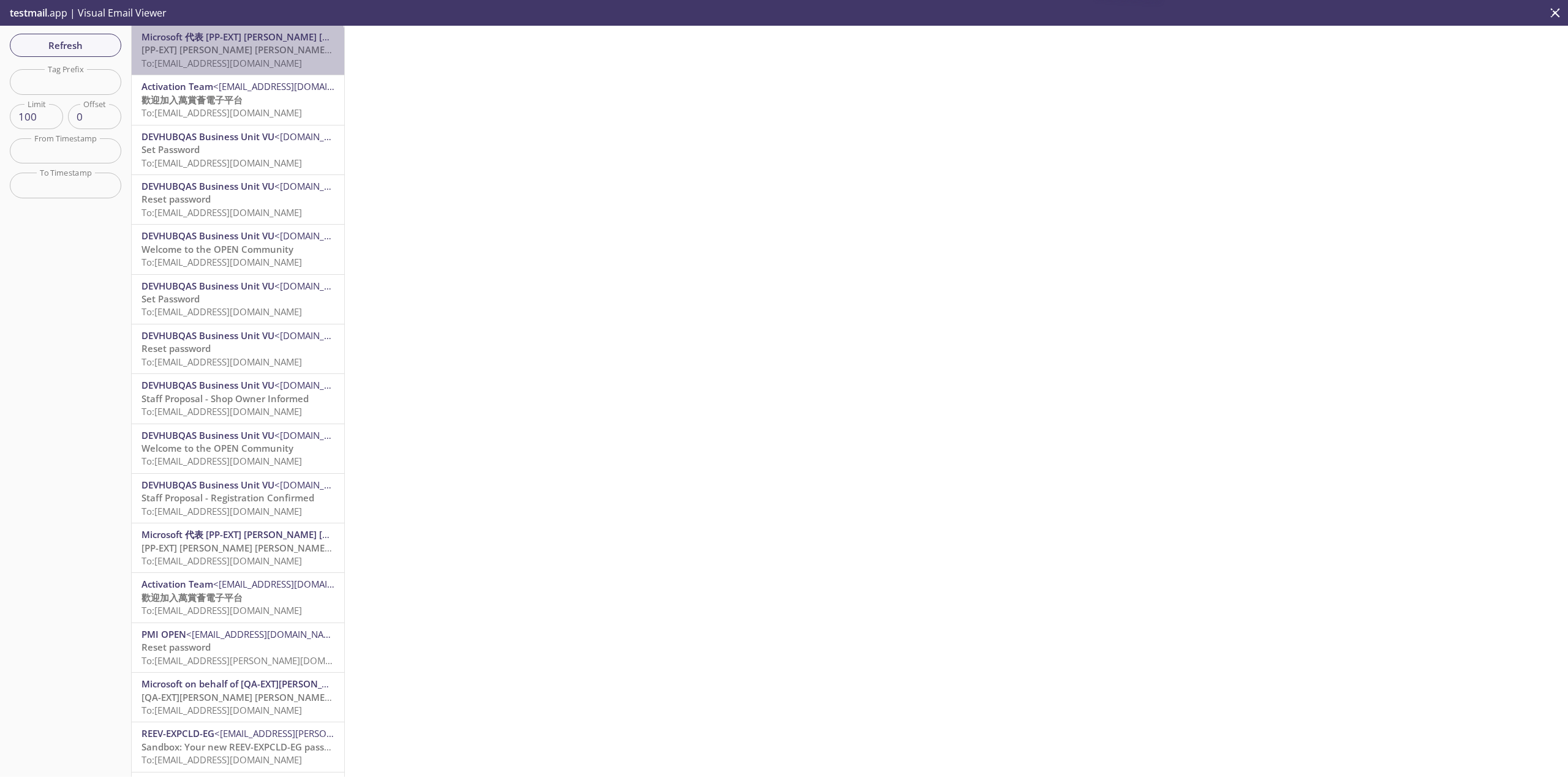
click at [238, 61] on span "To: [EMAIL_ADDRESS][DOMAIN_NAME]" at bounding box center [222, 63] width 161 height 12
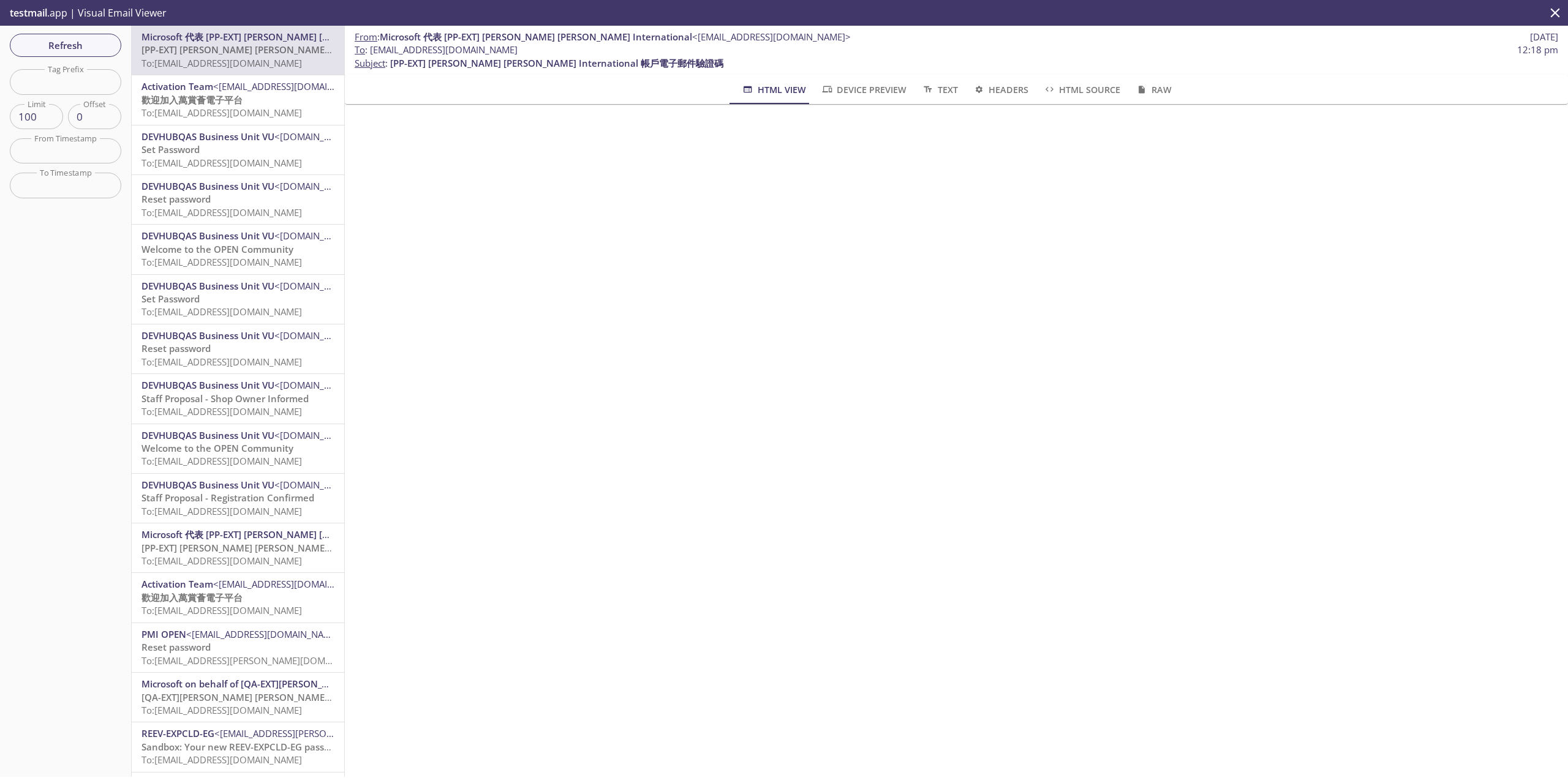
click at [505, 51] on span "To : [EMAIL_ADDRESS][DOMAIN_NAME]" at bounding box center [436, 50] width 163 height 13
click at [546, 48] on span "To : [EMAIL_ADDRESS][DOMAIN_NAME] 12:18 pm" at bounding box center [956, 50] width 1204 height 13
drag, startPoint x: 546, startPoint y: 49, endPoint x: 386, endPoint y: 49, distance: 160.0
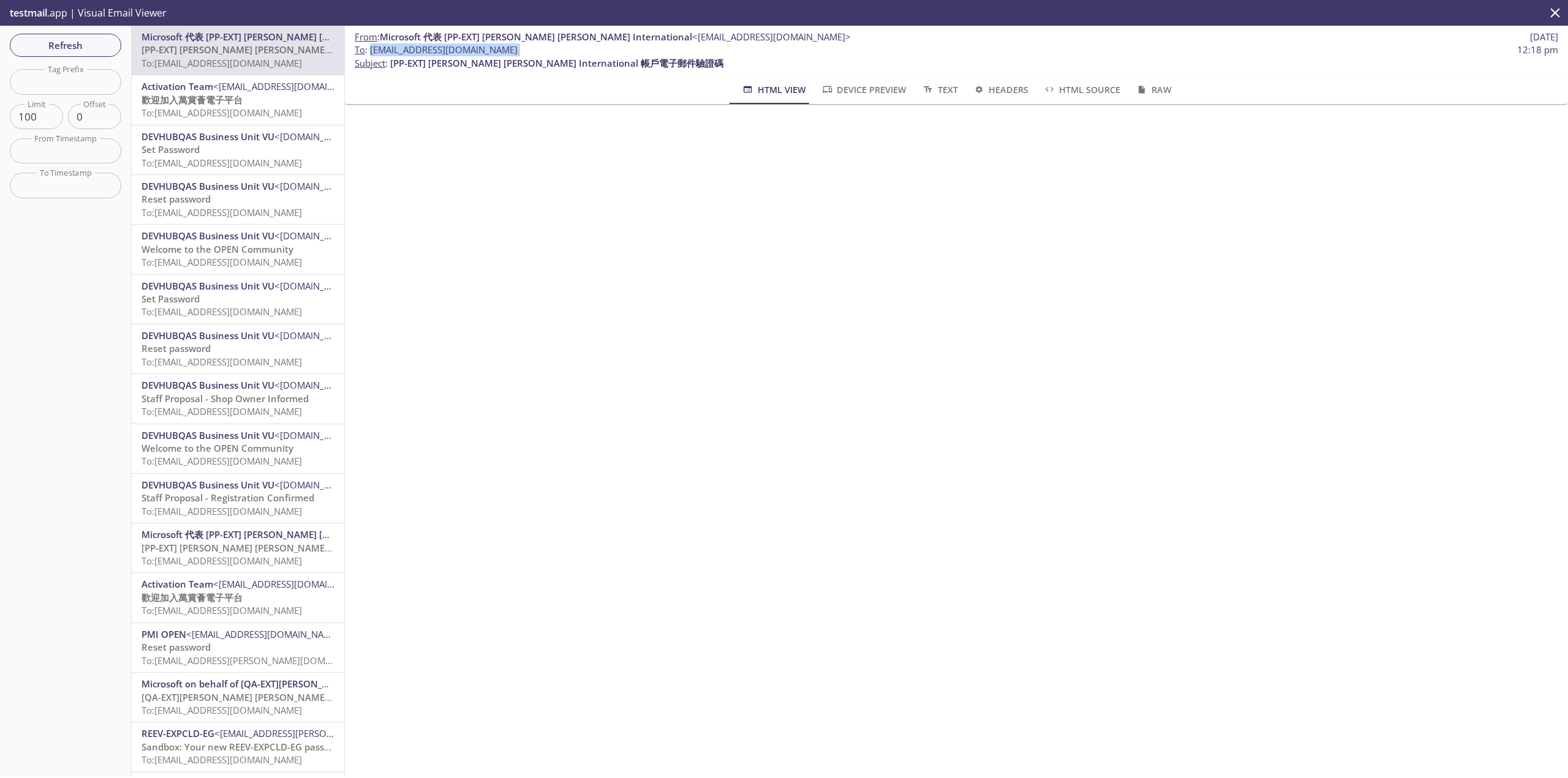
click at [386, 49] on span "To : [EMAIL_ADDRESS][DOMAIN_NAME] 12:18 pm" at bounding box center [956, 50] width 1204 height 13
click at [58, 50] on span "Refresh" at bounding box center [65, 45] width 92 height 16
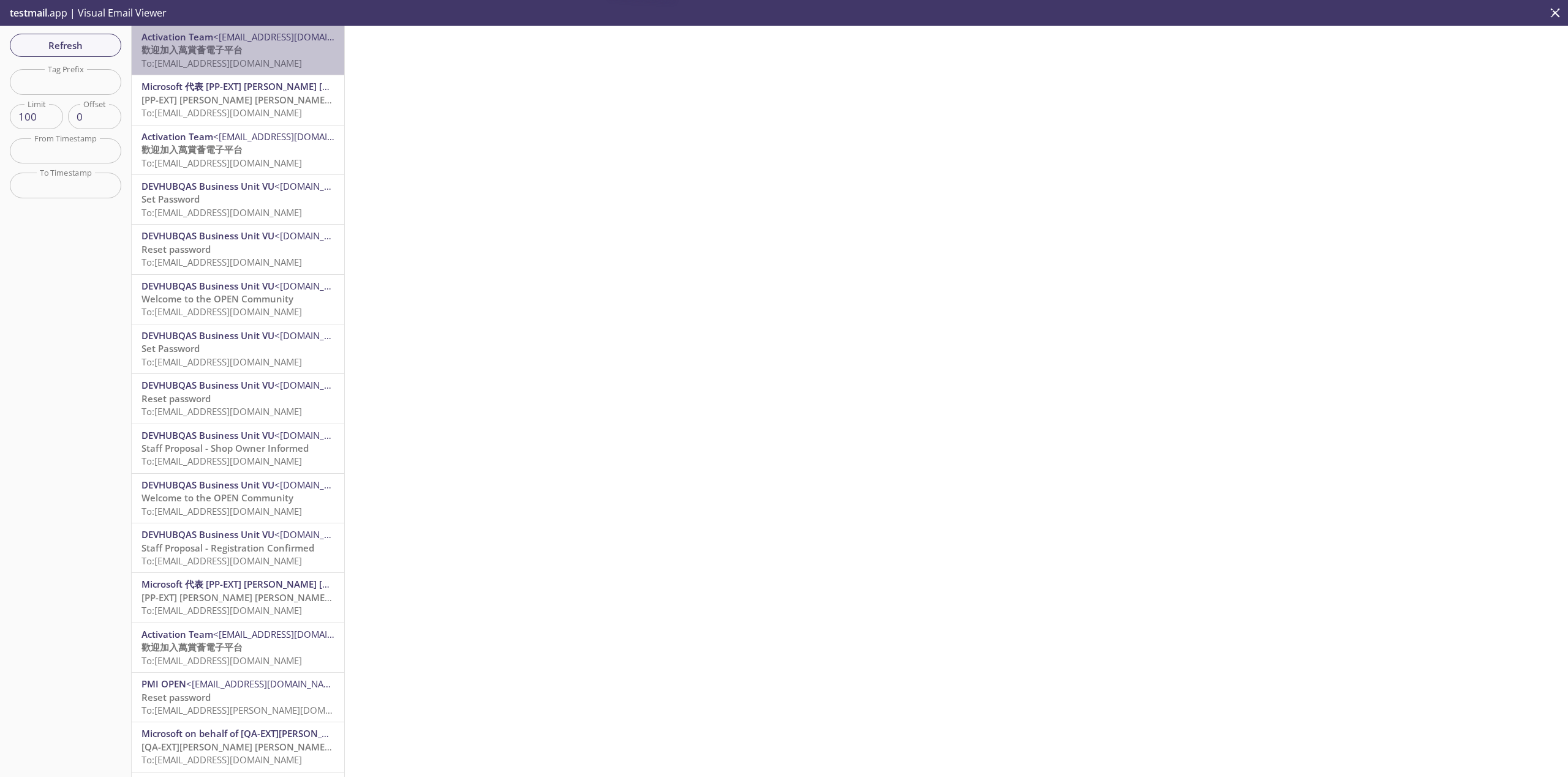
click at [296, 67] on span "To: [EMAIL_ADDRESS][DOMAIN_NAME]" at bounding box center [222, 63] width 161 height 12
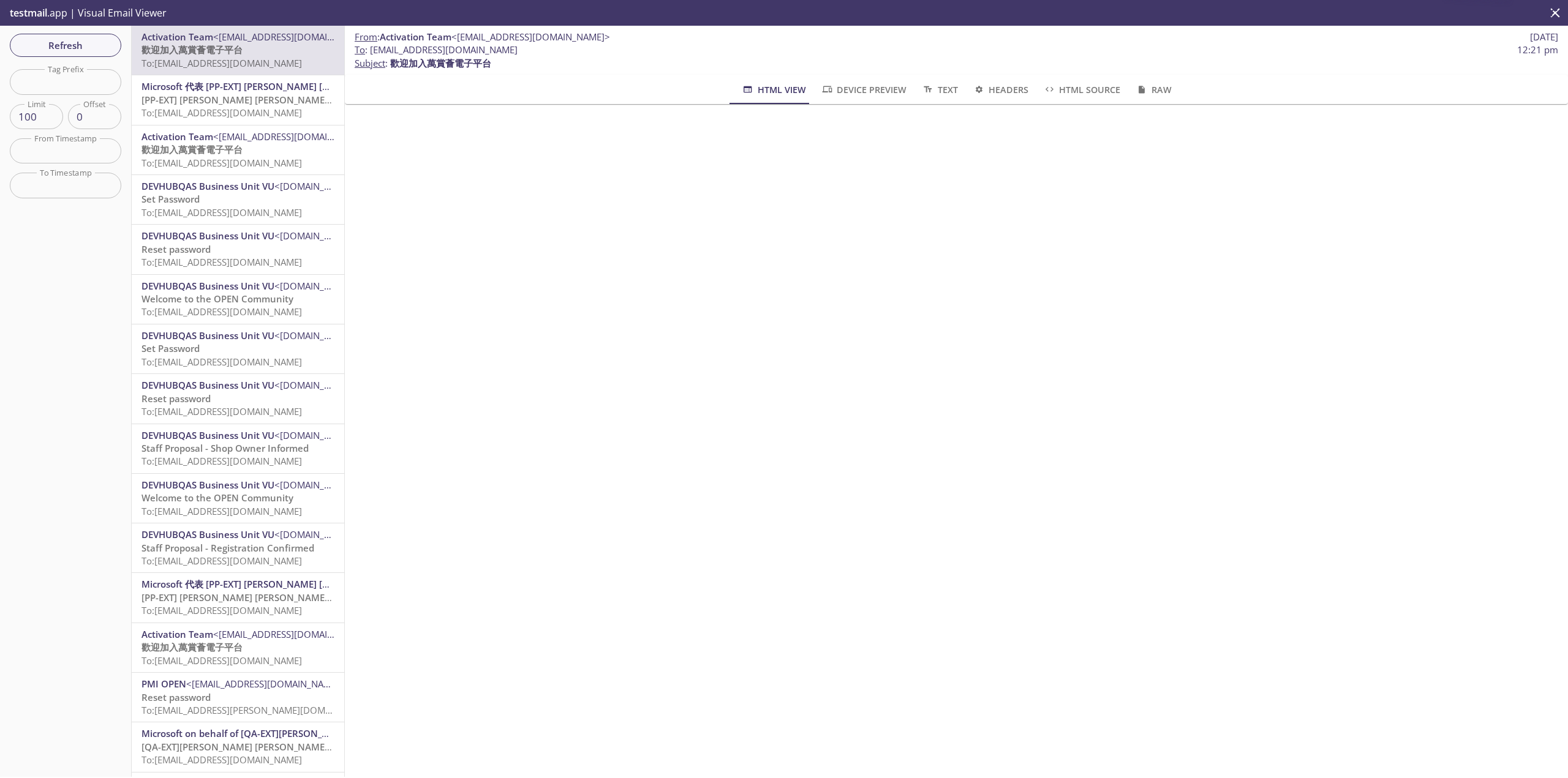
click at [1095, 465] on div "From : Activation Team <[EMAIL_ADDRESS][DOMAIN_NAME]> [DATE] To : [EMAIL_ADDRES…" at bounding box center [956, 401] width 1223 height 751
click at [74, 58] on div "Refresh Filters Tag Prefix Tag Prefix Limit 100 Limit Offset 0 Offset From Time…" at bounding box center [65, 401] width 131 height 751
click at [76, 43] on span "Refresh" at bounding box center [65, 45] width 92 height 16
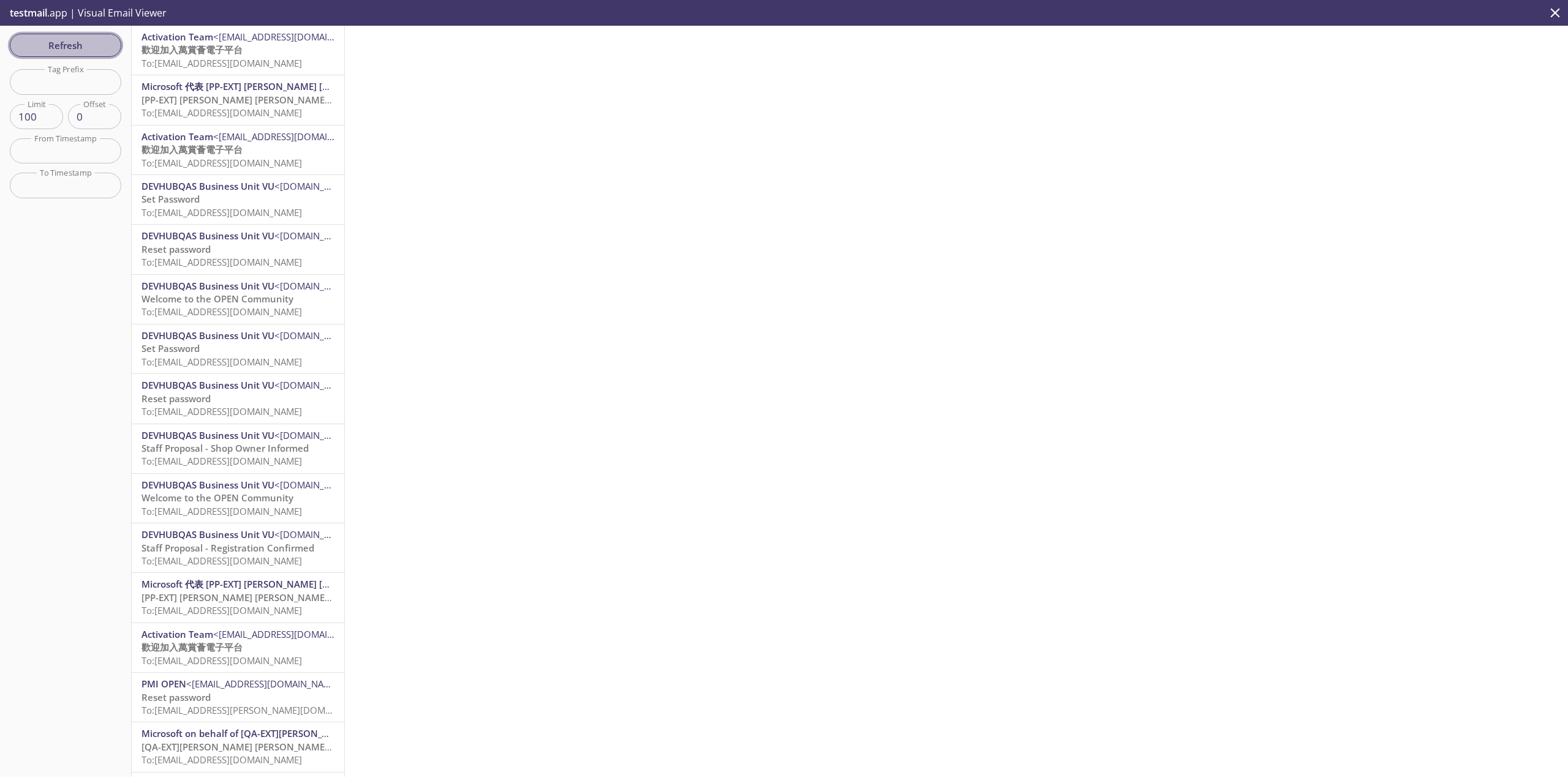
click at [76, 43] on span "Refresh" at bounding box center [65, 45] width 92 height 16
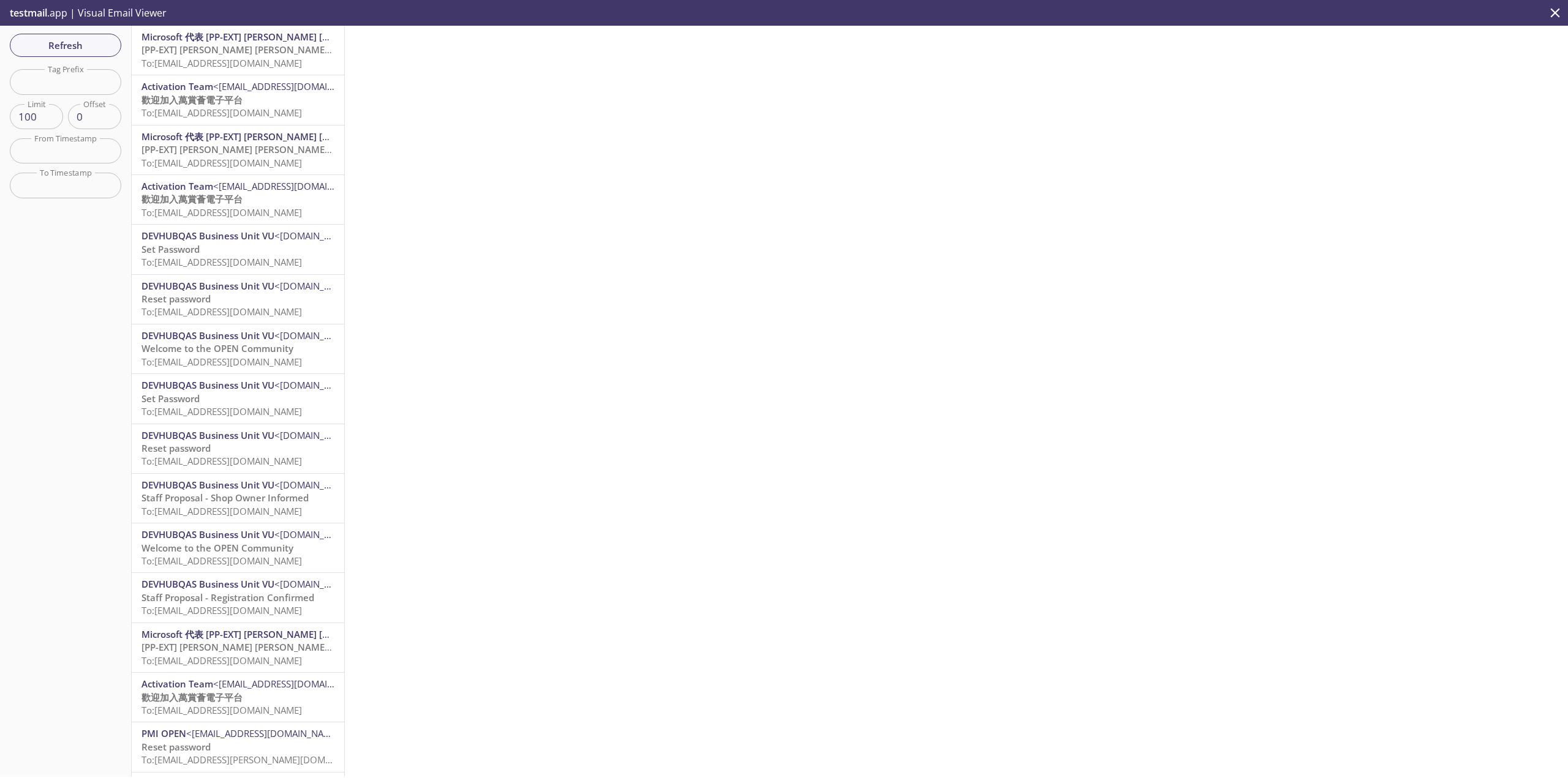
click at [302, 62] on span "To: [EMAIL_ADDRESS][DOMAIN_NAME]" at bounding box center [222, 63] width 161 height 12
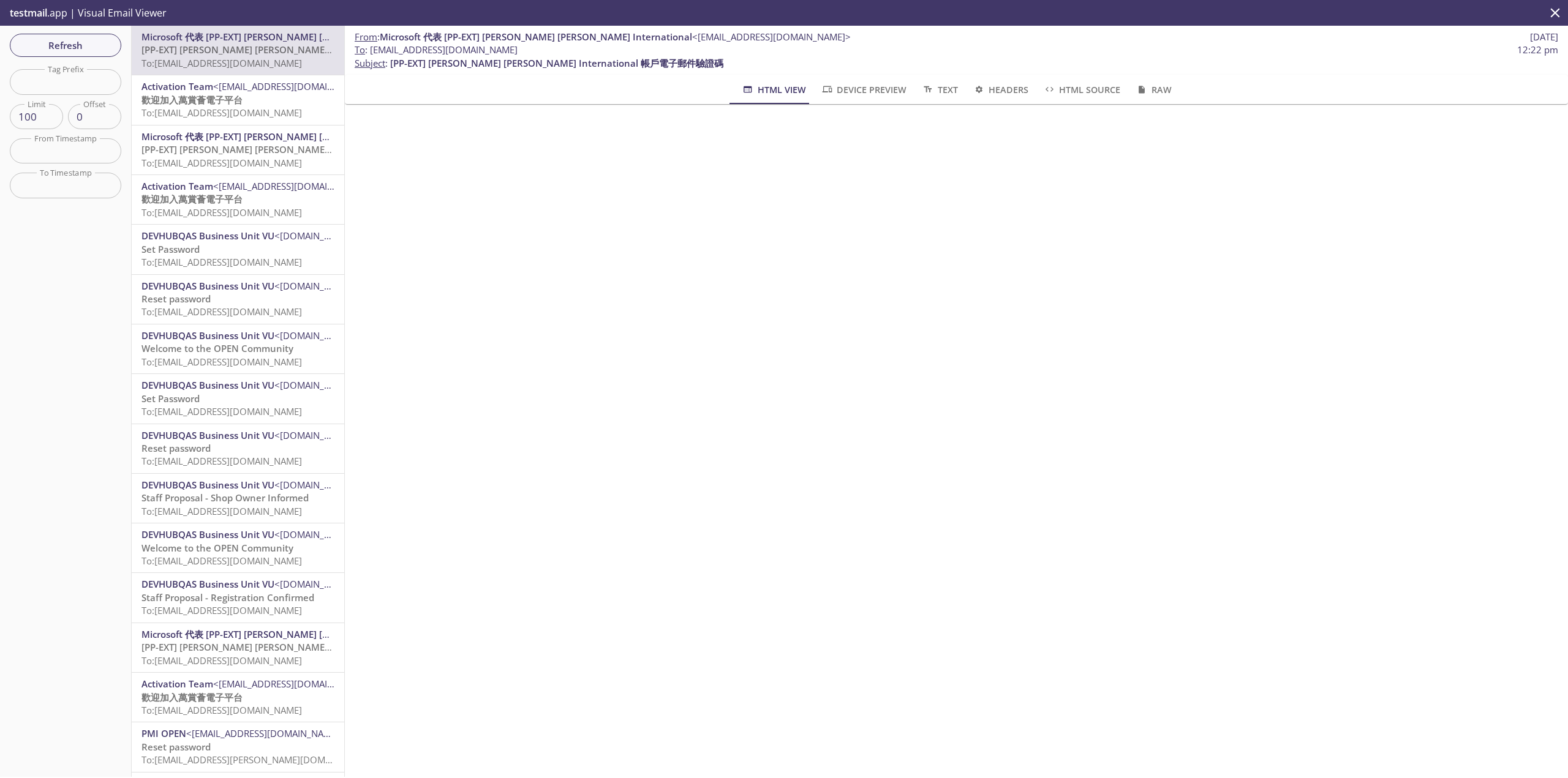
click at [459, 51] on span "To : [EMAIL_ADDRESS][DOMAIN_NAME]" at bounding box center [436, 50] width 163 height 13
drag, startPoint x: 574, startPoint y: 45, endPoint x: 370, endPoint y: 51, distance: 204.1
click at [370, 51] on span "To : [EMAIL_ADDRESS][DOMAIN_NAME] 12:22 pm" at bounding box center [956, 50] width 1204 height 13
copy span "[EMAIL_ADDRESS][DOMAIN_NAME]"
